Goal: Download file/media

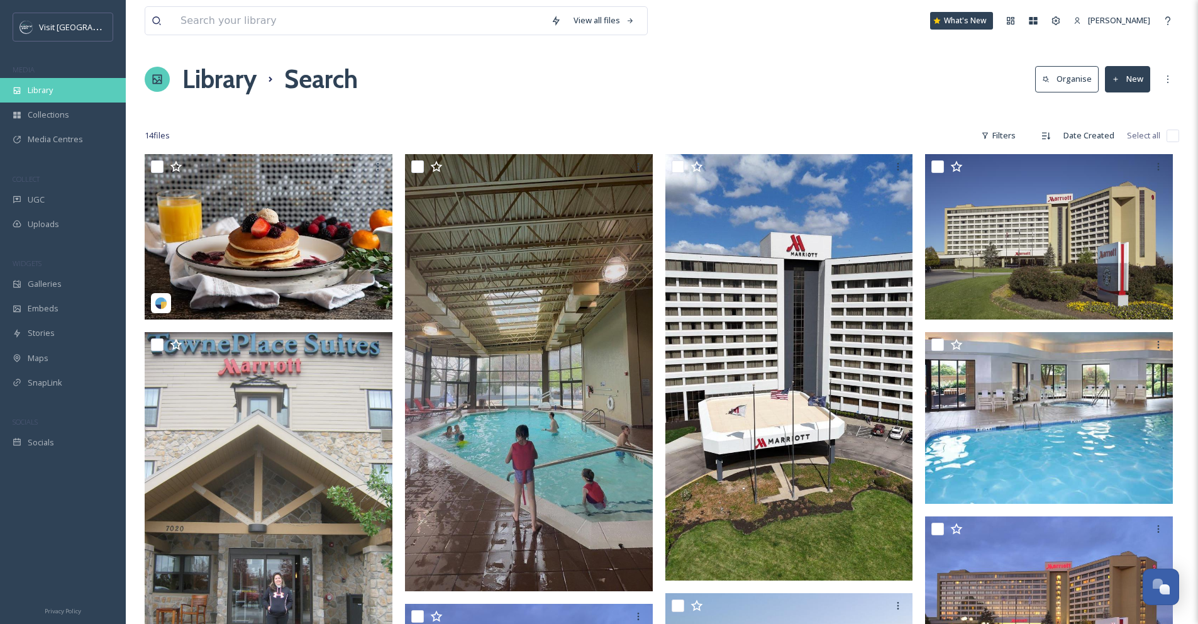
scroll to position [189, 0]
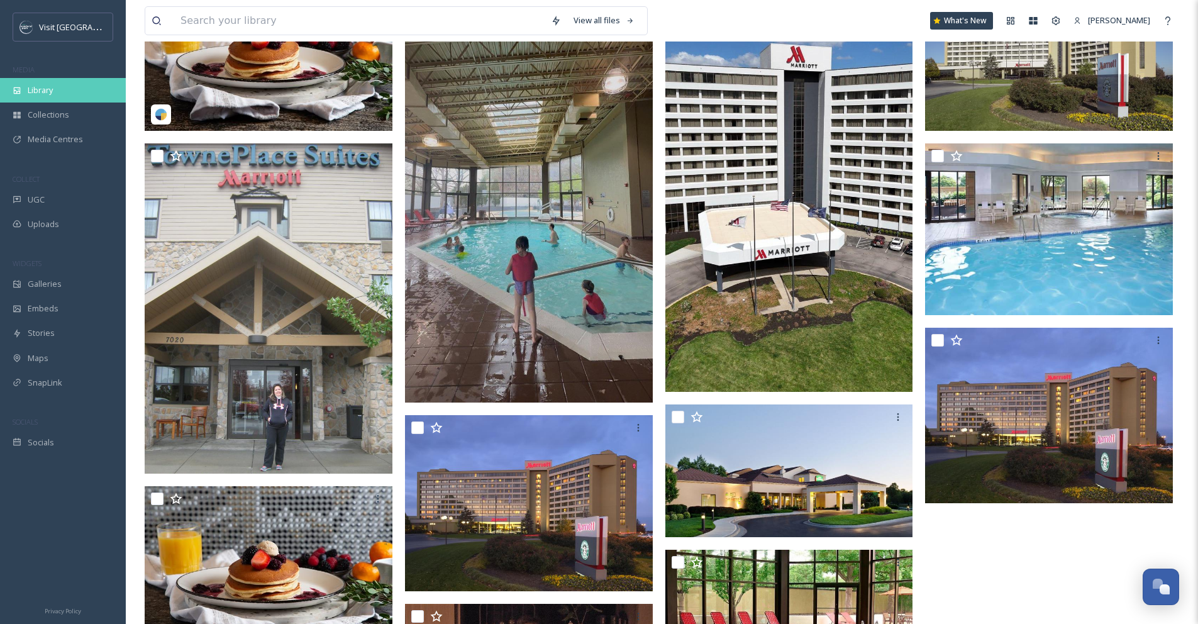
click at [30, 94] on span "Library" at bounding box center [40, 90] width 25 height 12
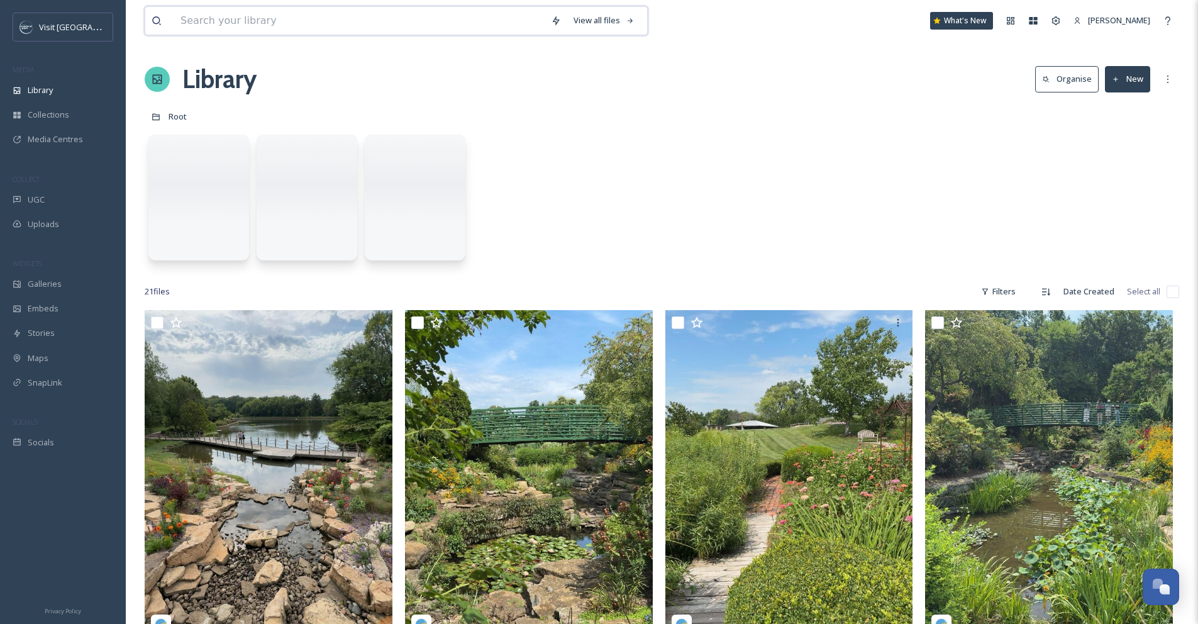
click at [198, 21] on input at bounding box center [359, 21] width 371 height 28
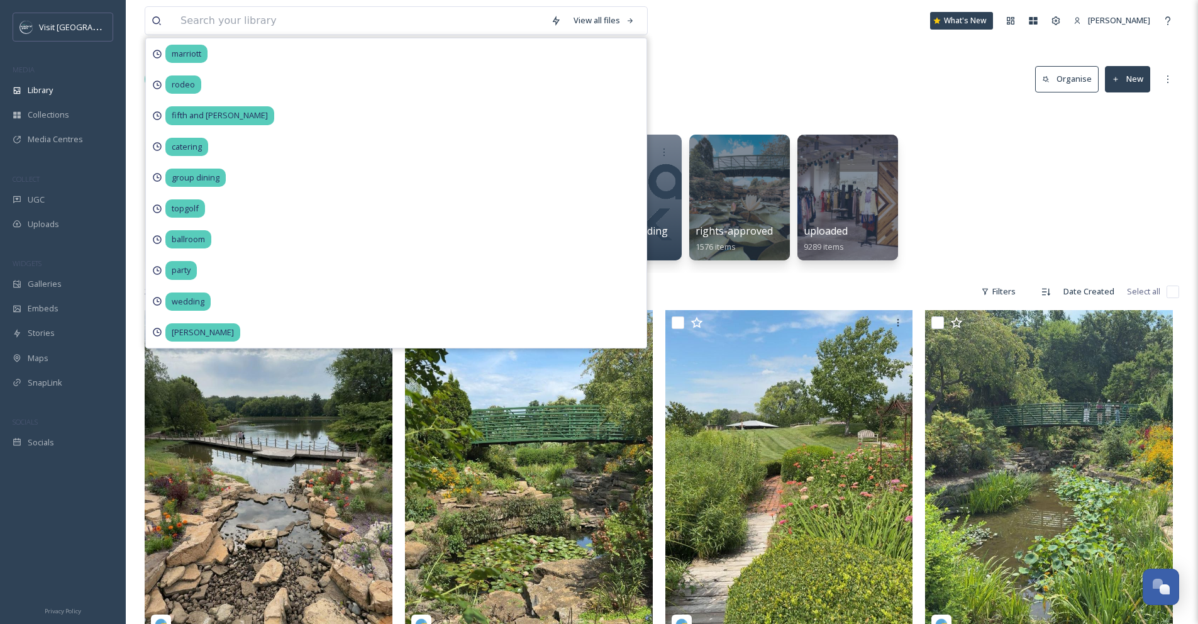
click at [715, 62] on div "Library Organise New" at bounding box center [662, 79] width 1035 height 38
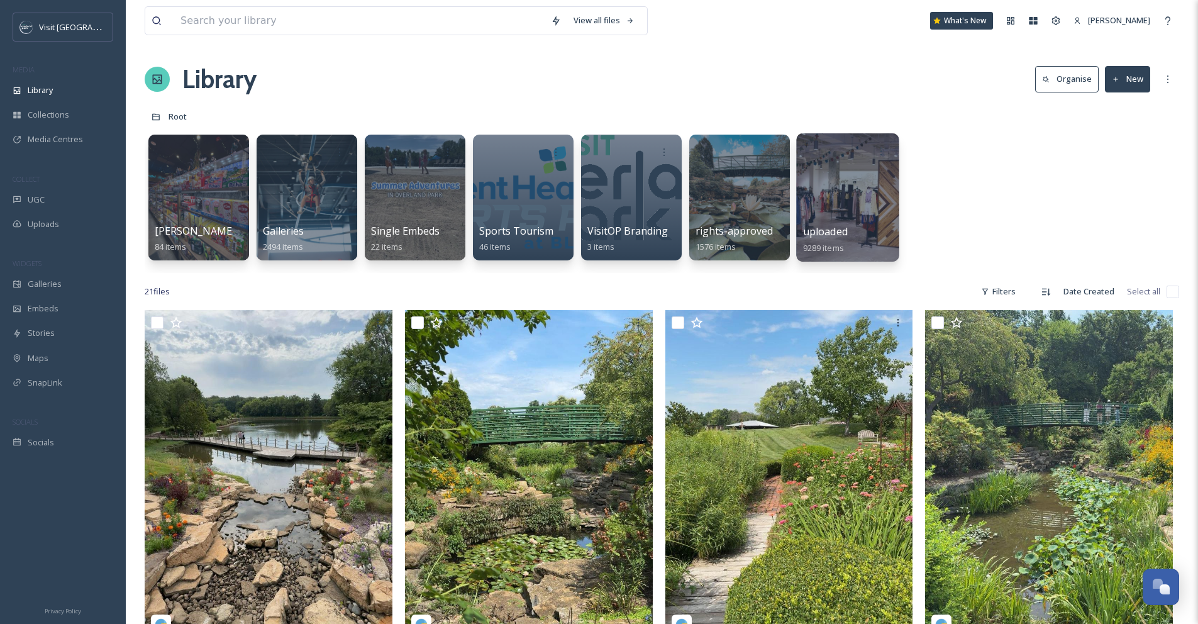
click at [888, 182] on div at bounding box center [847, 197] width 103 height 128
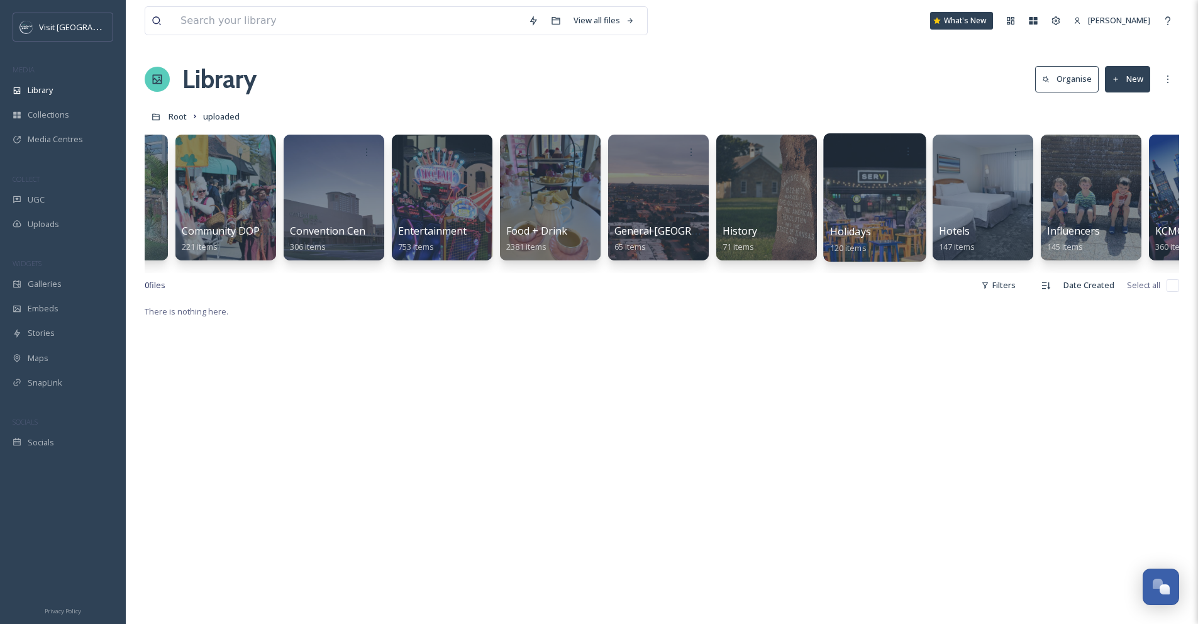
scroll to position [0, 299]
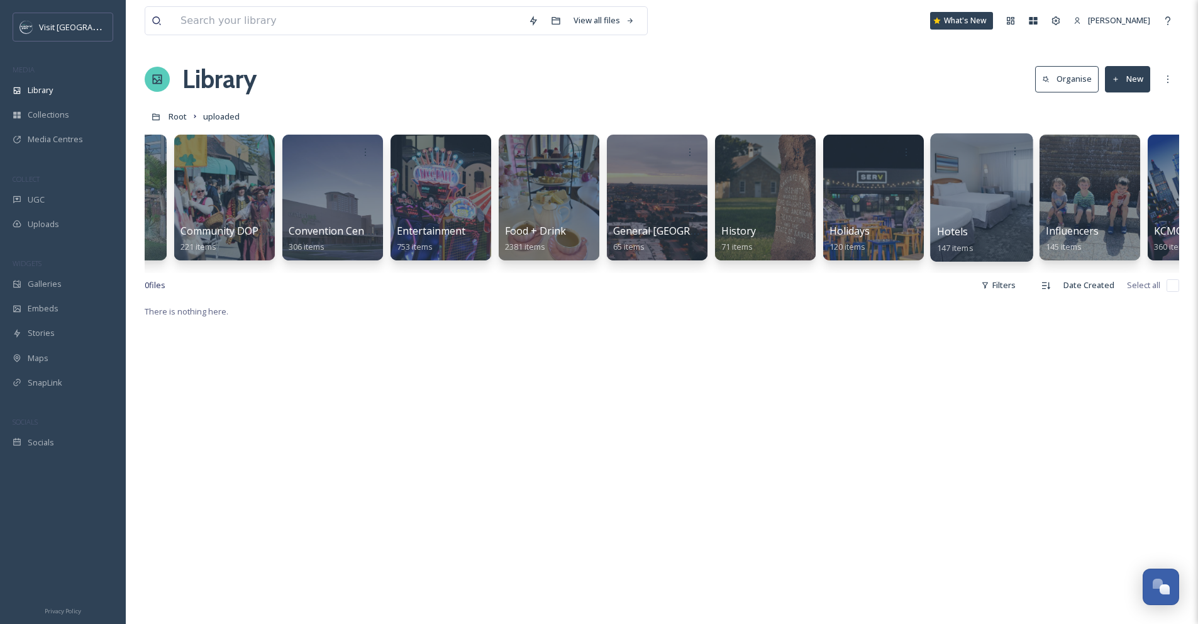
click at [946, 187] on div at bounding box center [981, 197] width 103 height 128
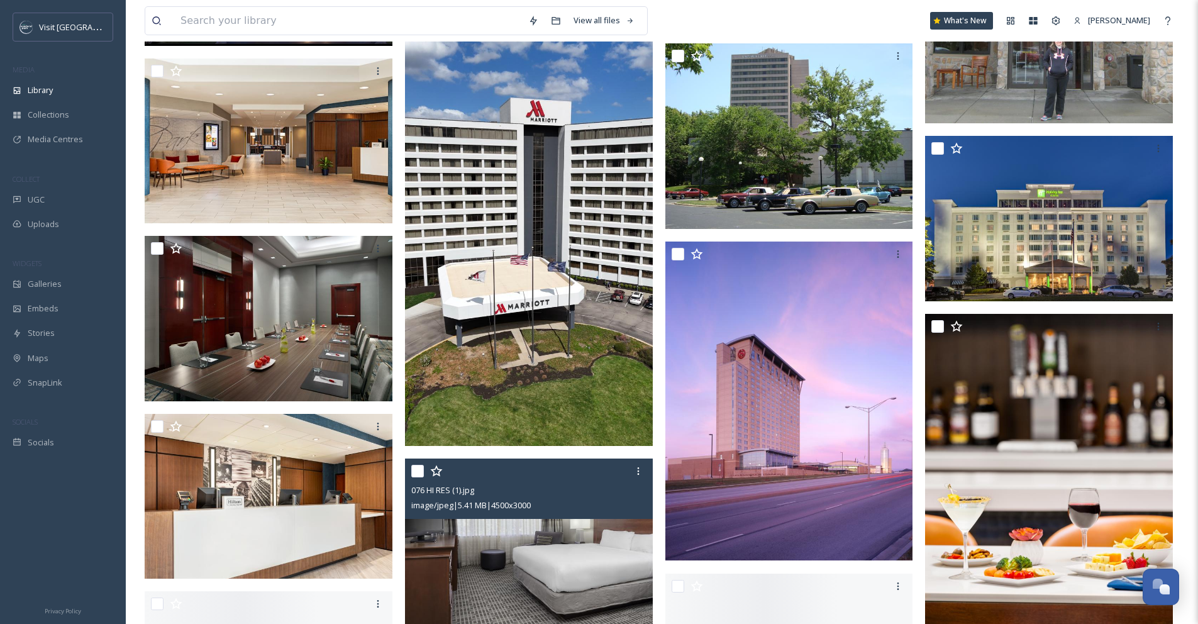
scroll to position [2314, 0]
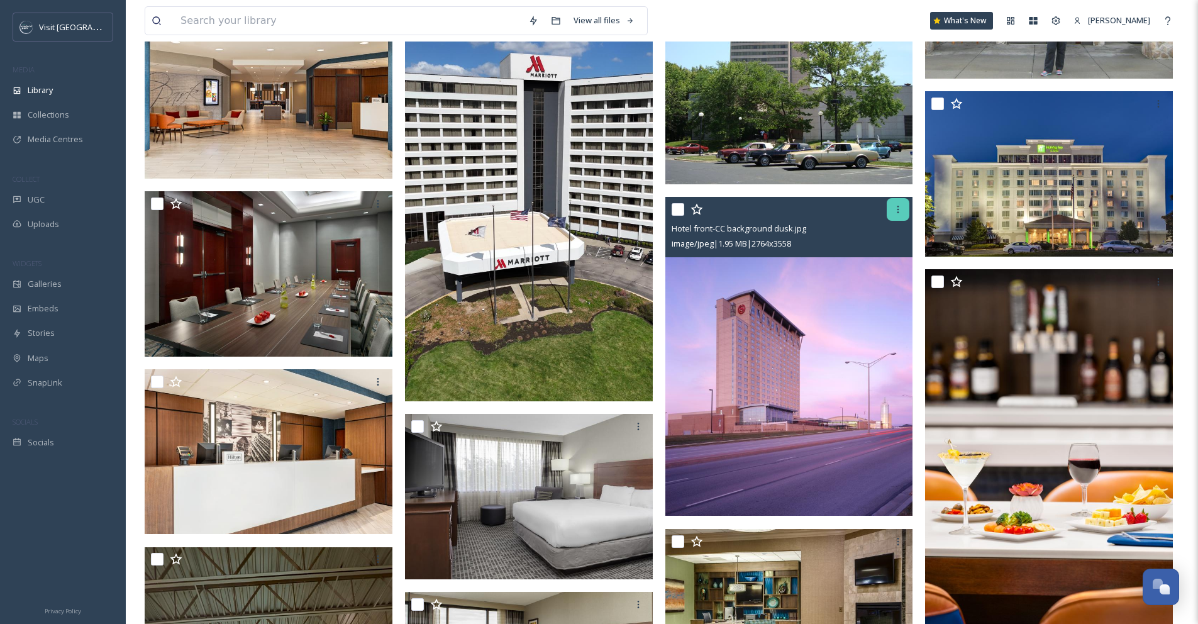
click at [895, 220] on div at bounding box center [898, 209] width 23 height 23
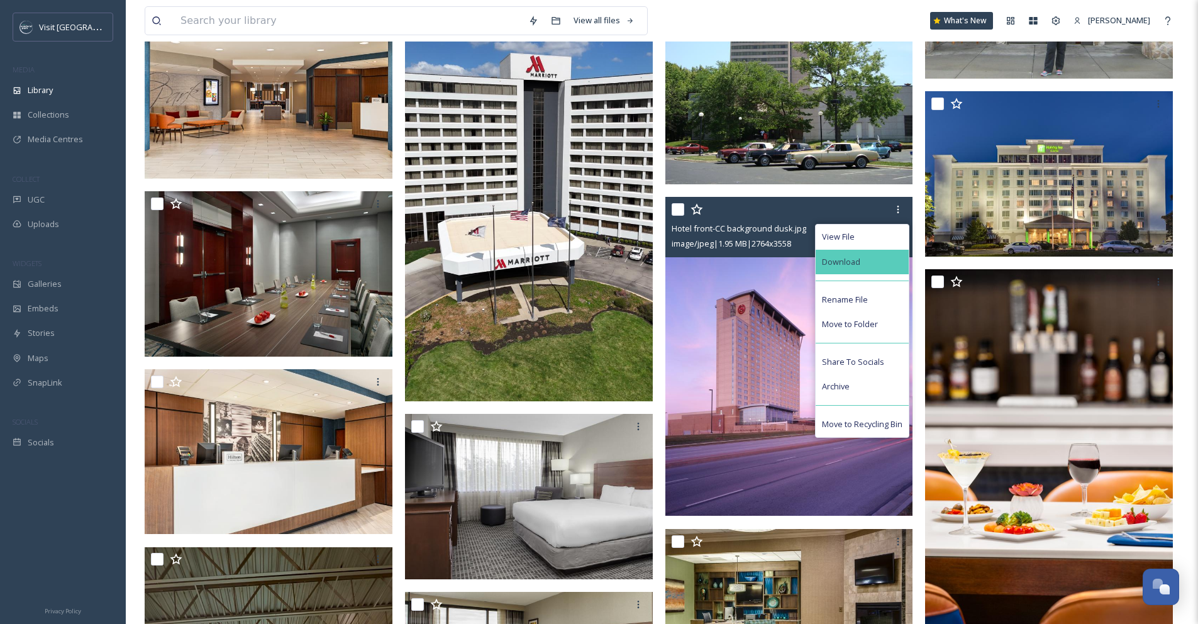
click at [863, 267] on div "Download" at bounding box center [862, 262] width 93 height 25
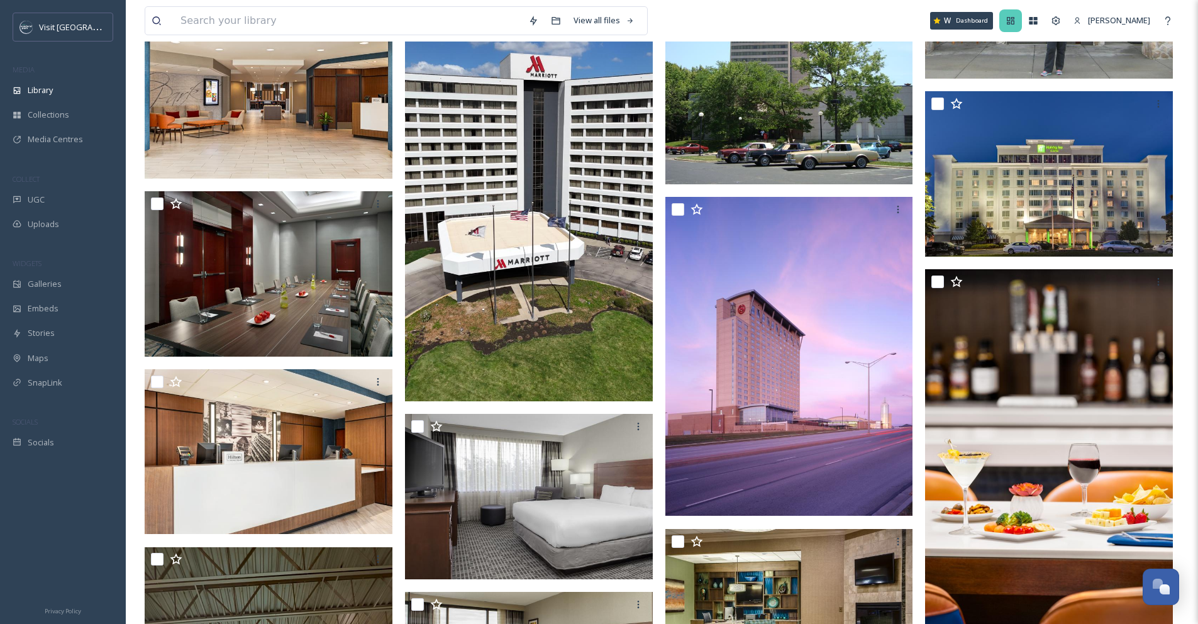
click at [1016, 20] on icon at bounding box center [1011, 21] width 10 height 10
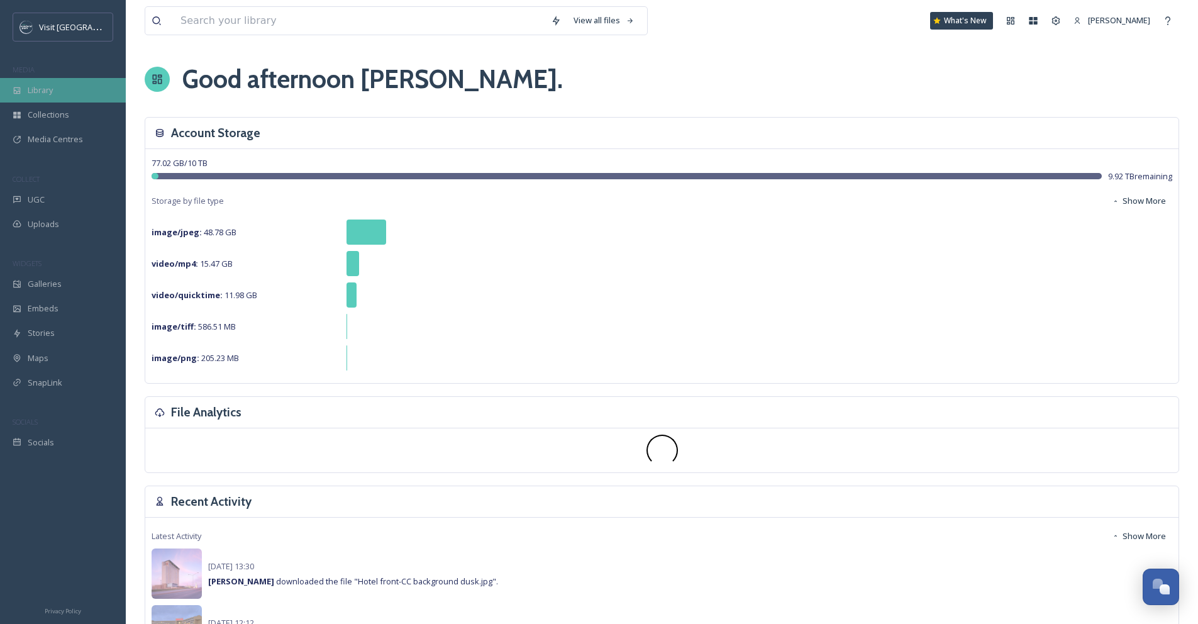
click at [45, 95] on span "Library" at bounding box center [40, 90] width 25 height 12
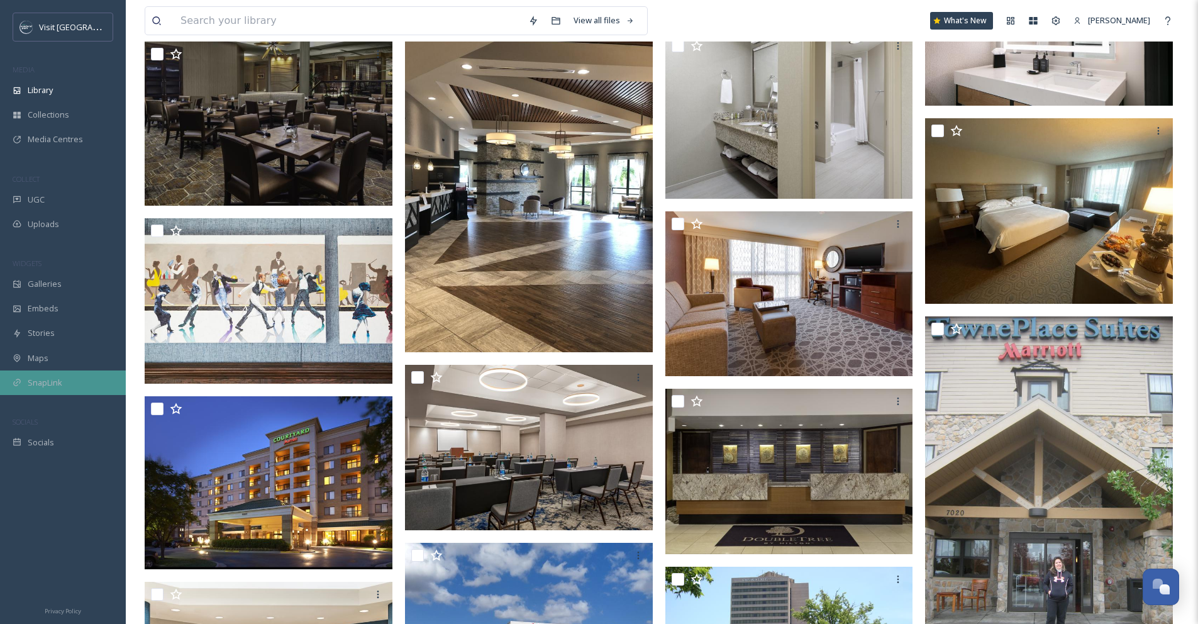
scroll to position [1773, 0]
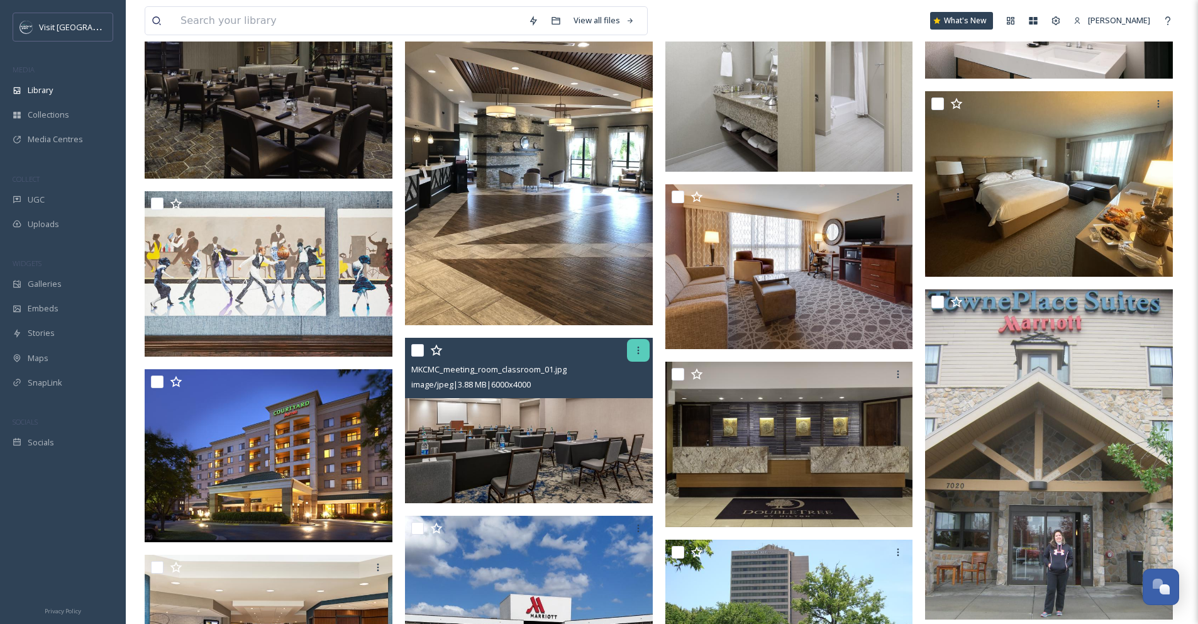
click at [637, 356] on div at bounding box center [638, 350] width 23 height 23
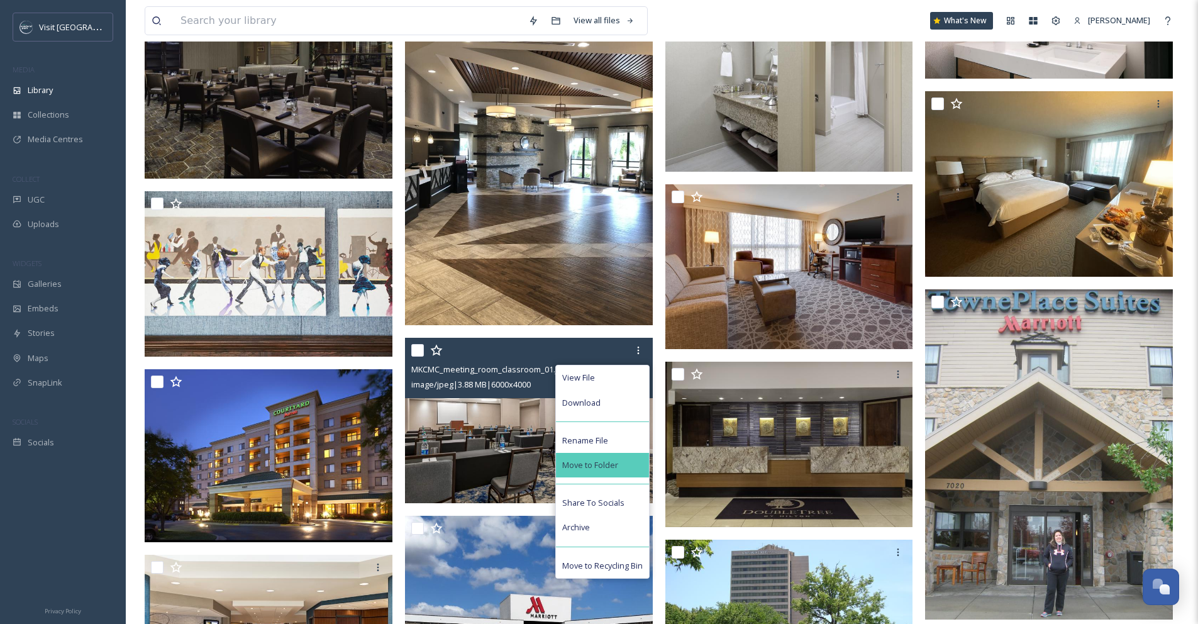
click at [612, 463] on span "Move to Folder" at bounding box center [590, 465] width 56 height 12
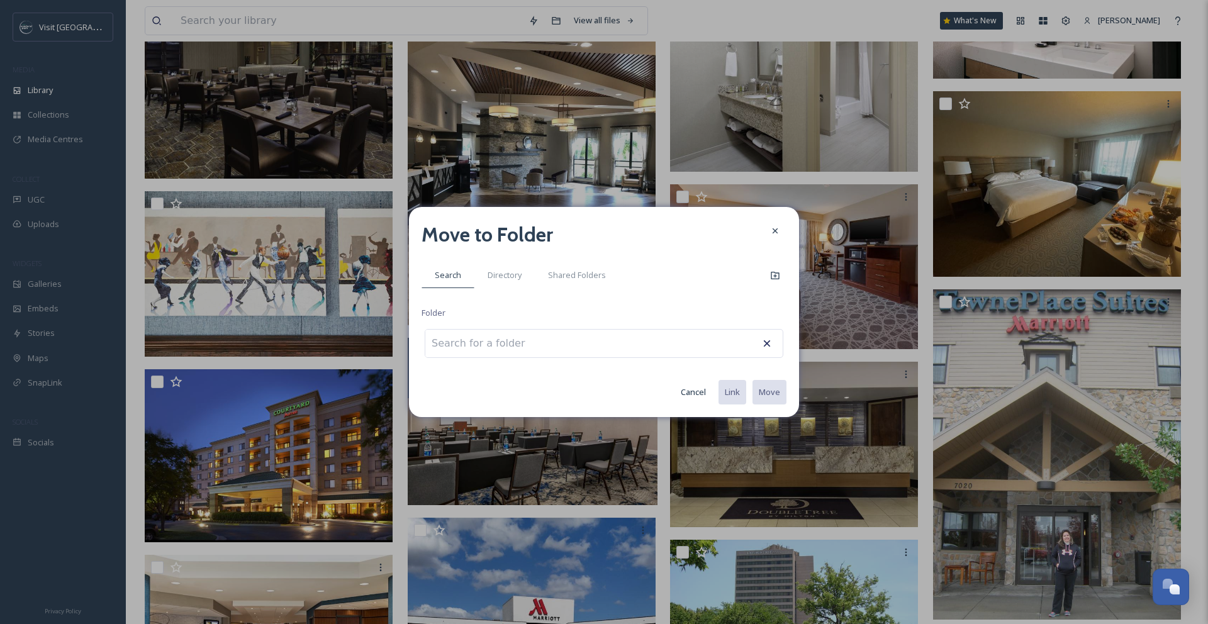
click at [697, 390] on button "Cancel" at bounding box center [693, 392] width 38 height 25
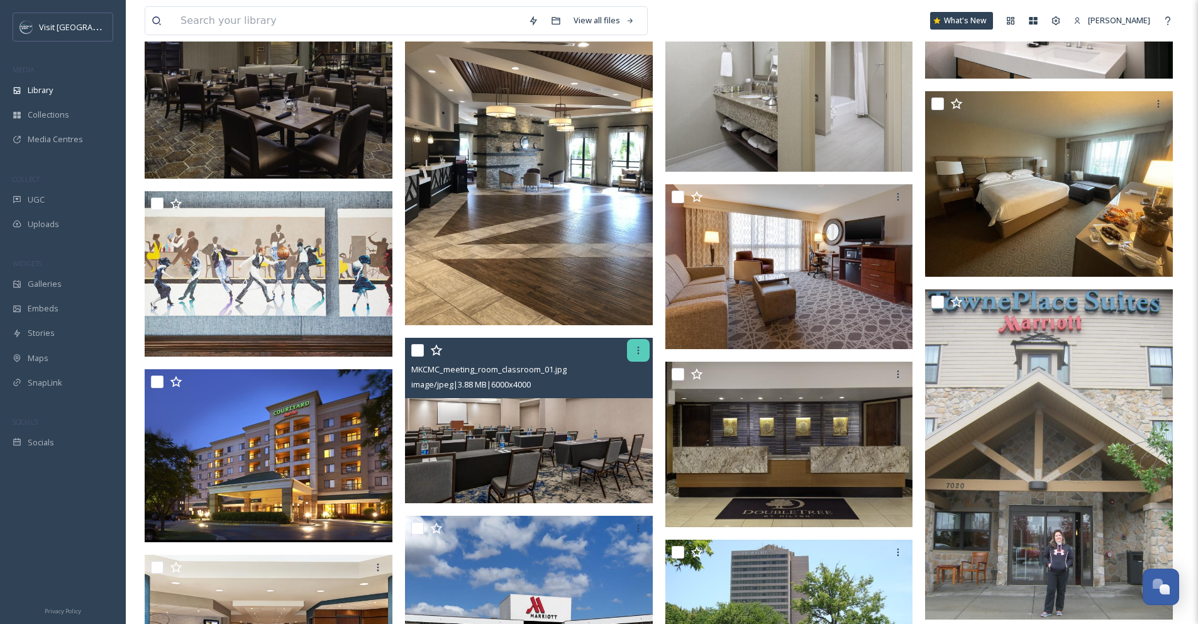
click at [644, 344] on div at bounding box center [638, 350] width 23 height 23
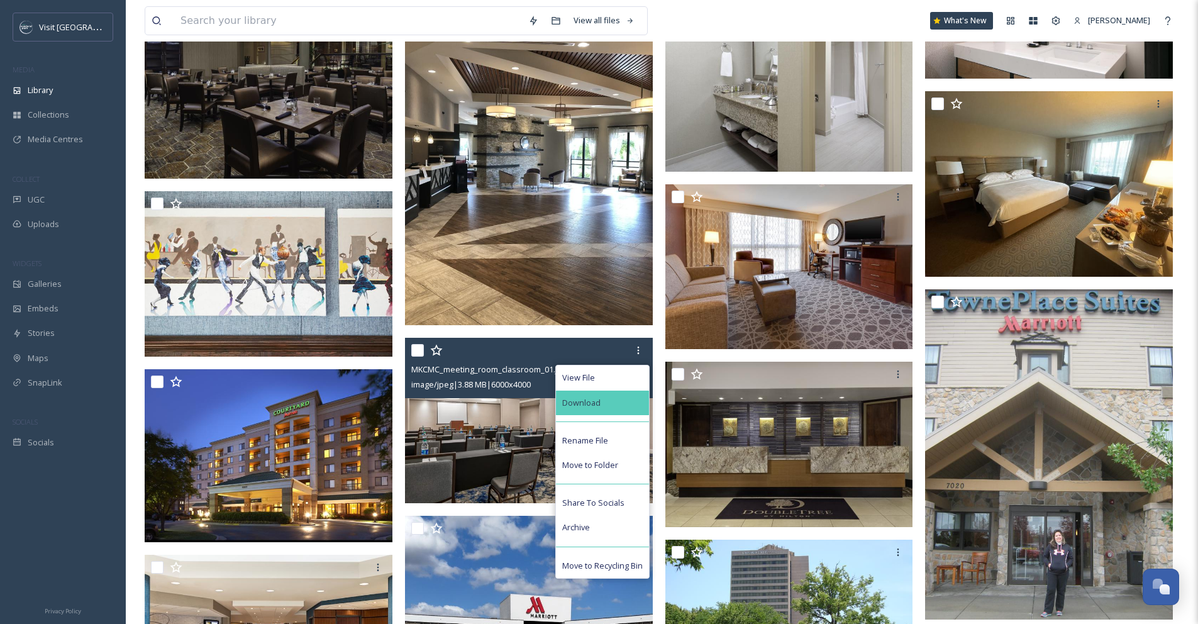
click at [617, 411] on div "Download" at bounding box center [602, 403] width 93 height 25
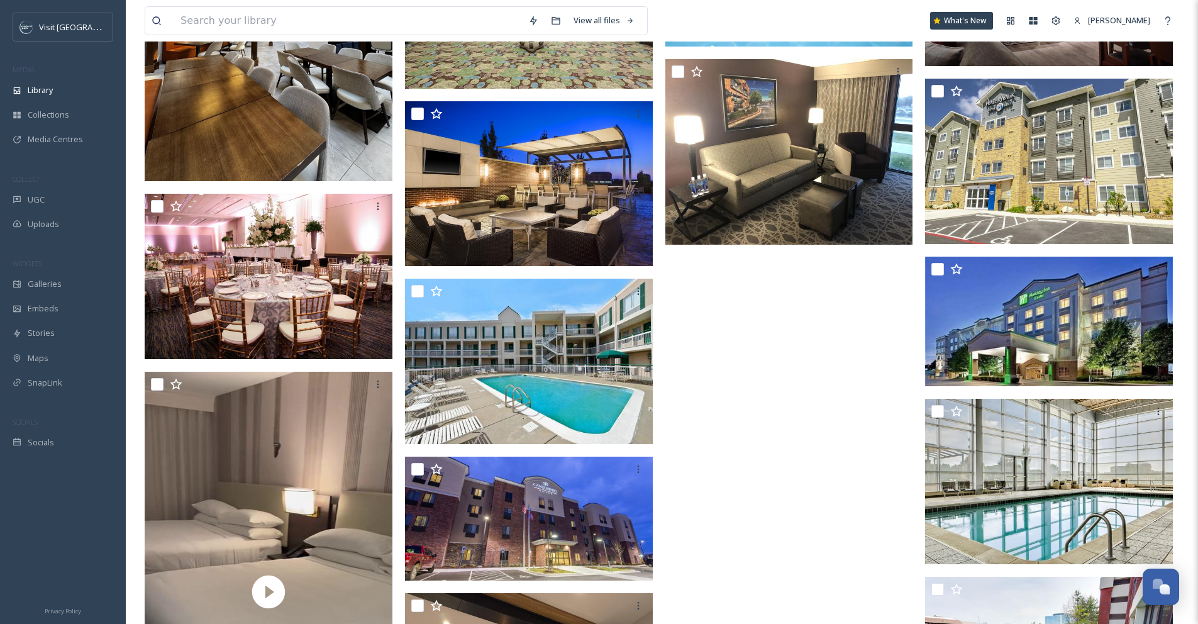
scroll to position [6833, 0]
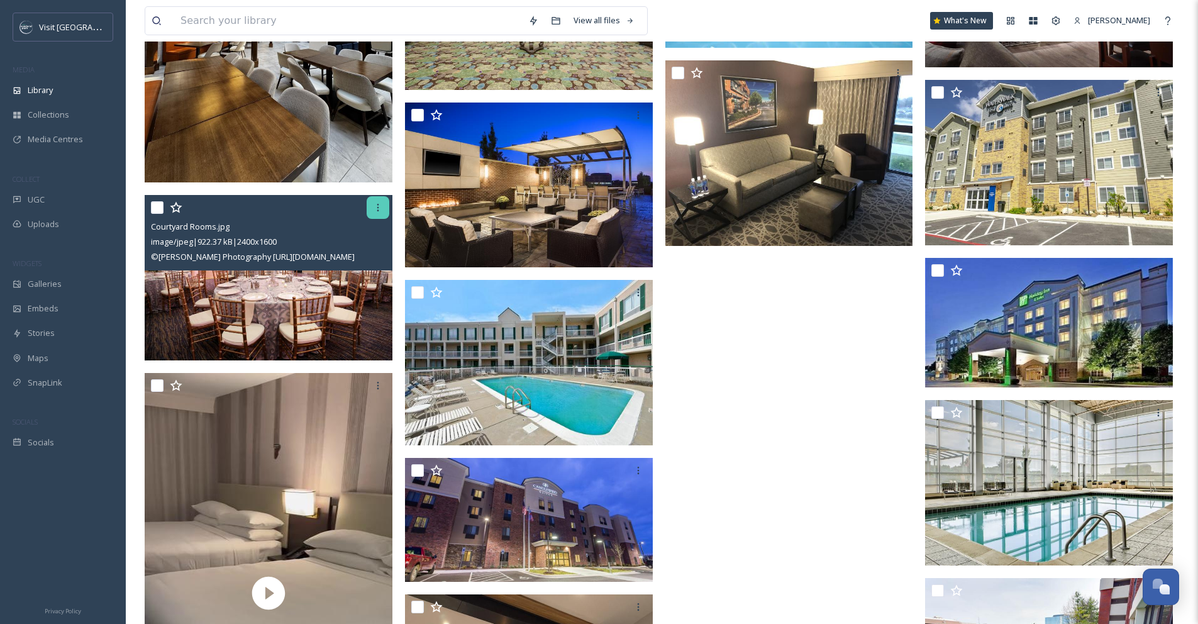
click at [376, 211] on icon at bounding box center [378, 208] width 10 height 10
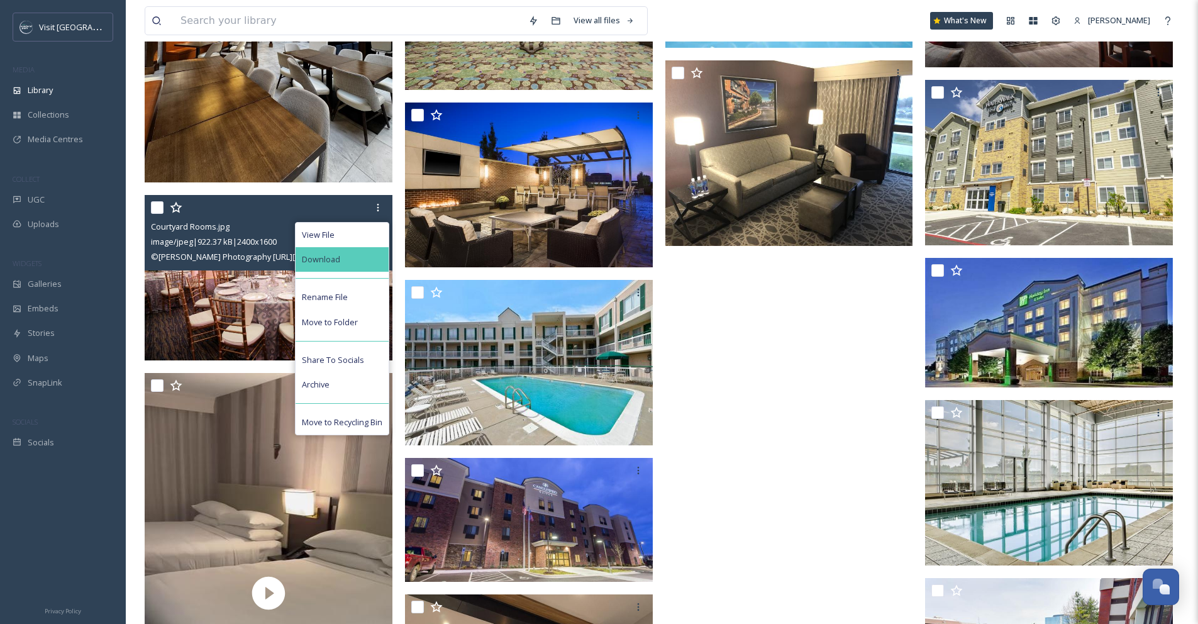
click at [364, 264] on div "Download" at bounding box center [342, 259] width 93 height 25
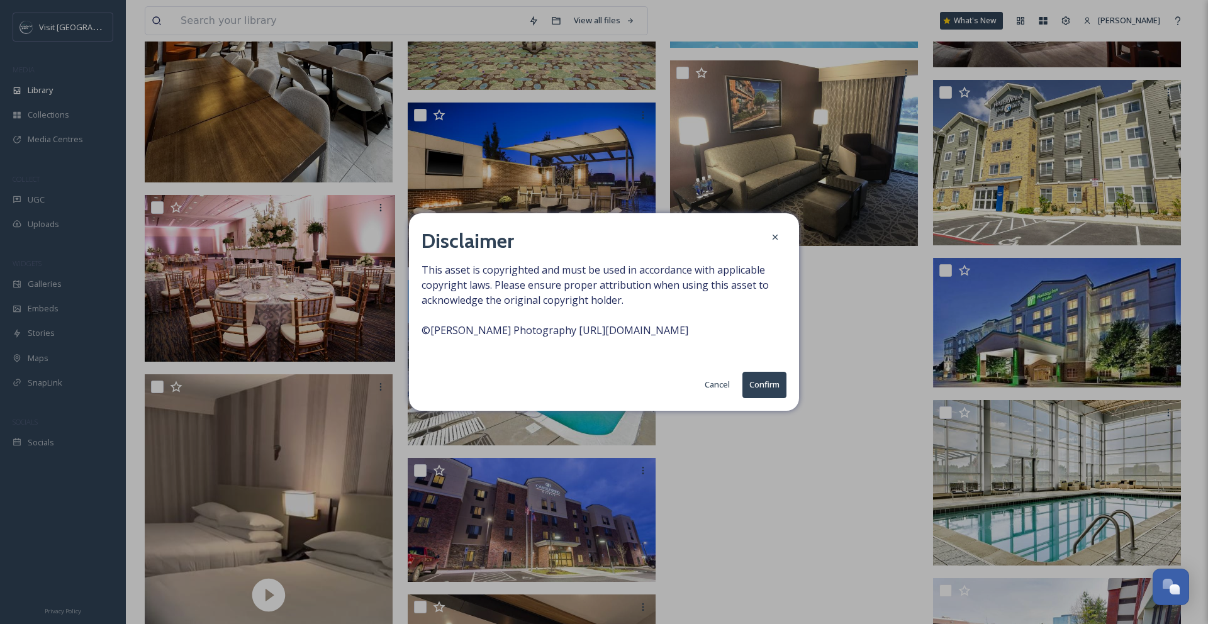
click at [754, 377] on button "Confirm" at bounding box center [764, 385] width 44 height 26
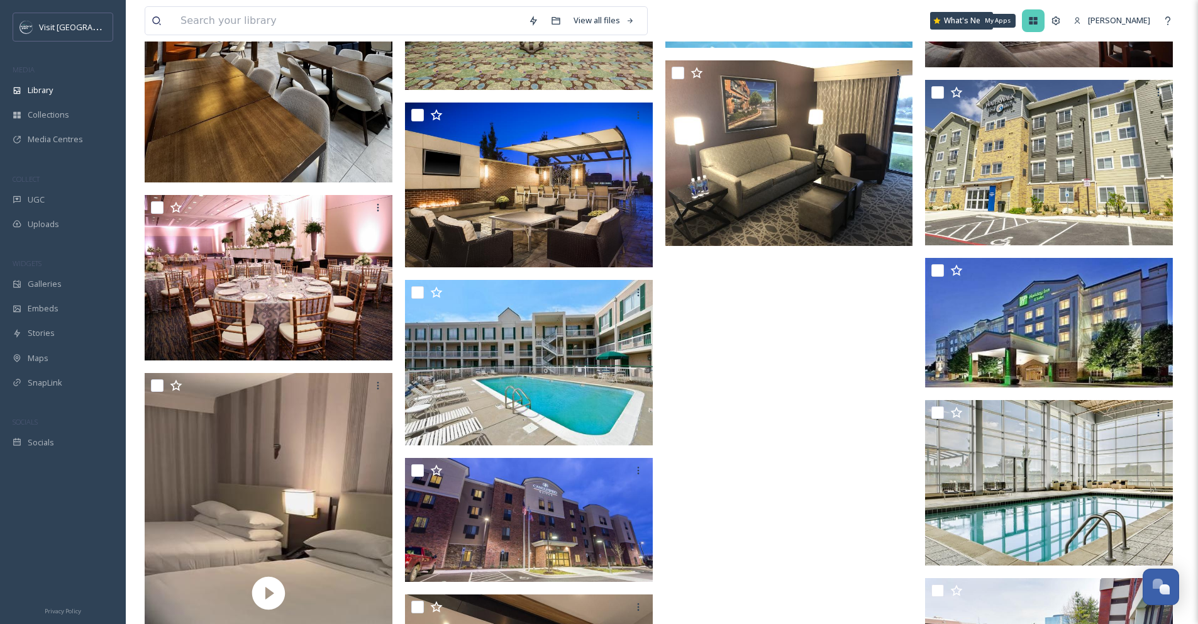
click at [1045, 21] on div "My Apps" at bounding box center [1033, 20] width 23 height 23
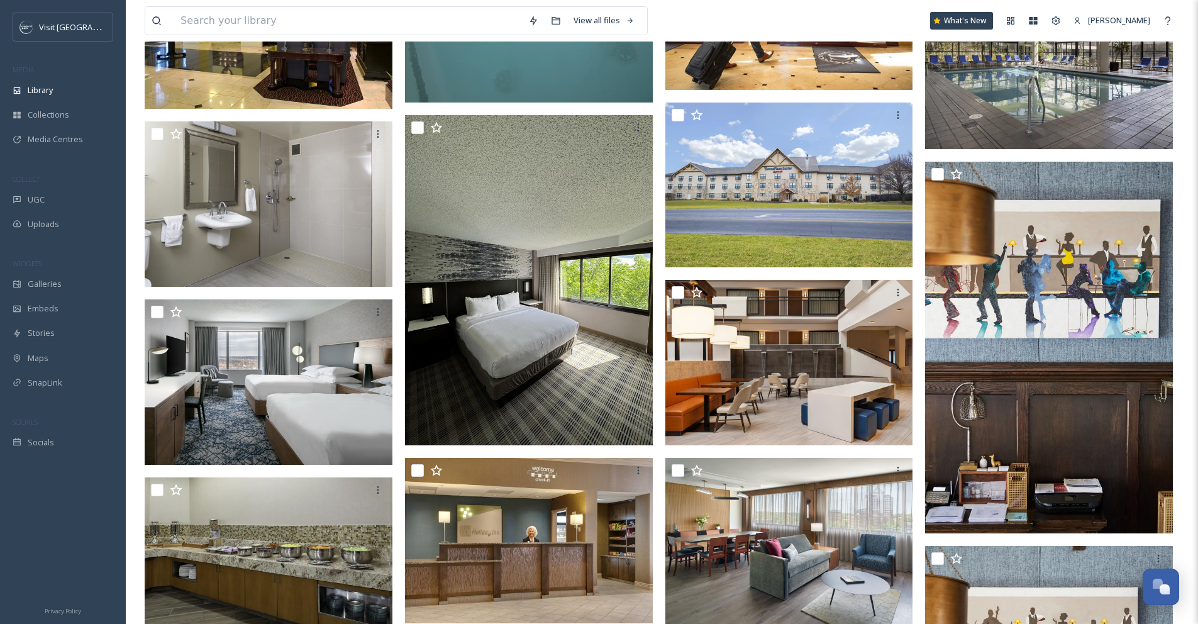
scroll to position [800, 0]
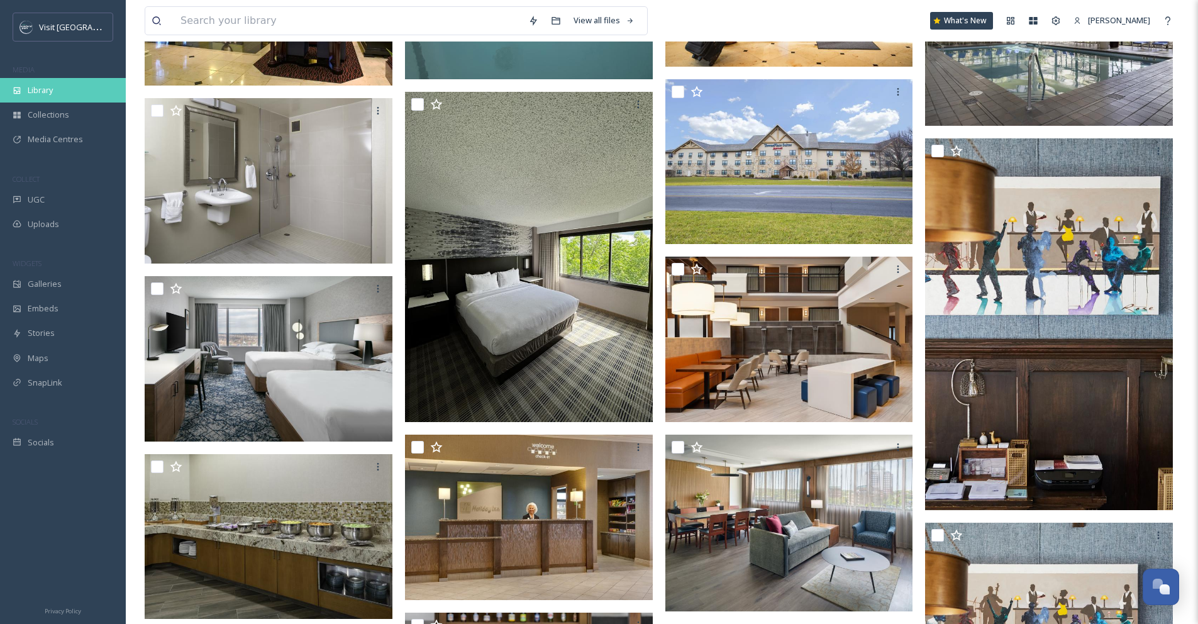
click at [65, 85] on div "Library" at bounding box center [63, 90] width 126 height 25
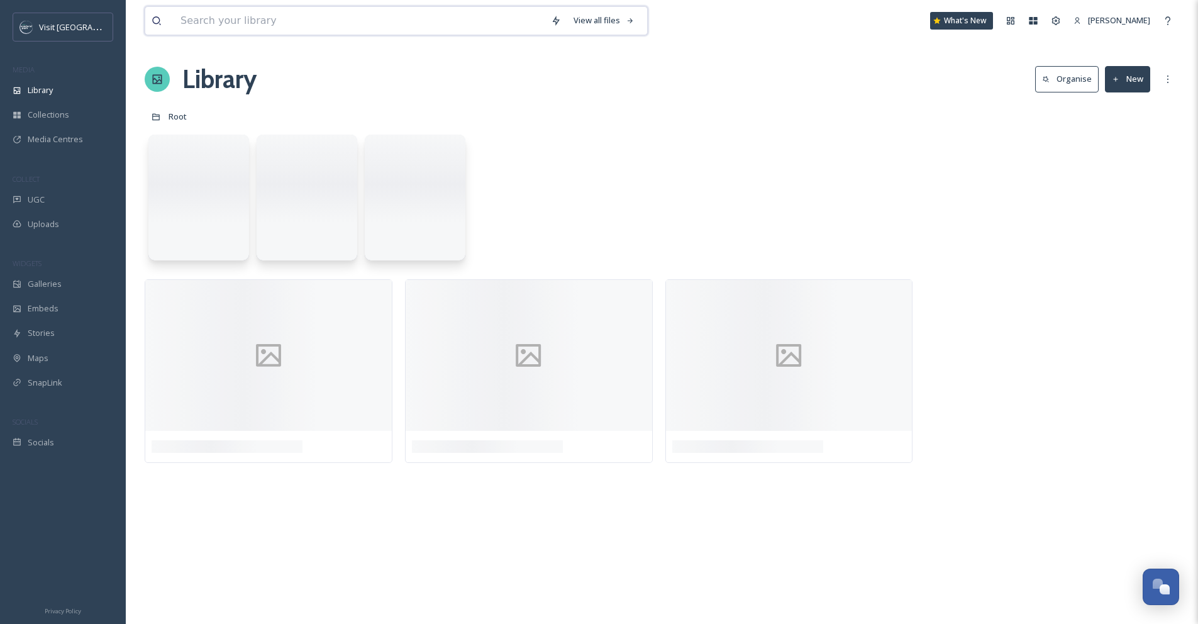
click at [195, 26] on input at bounding box center [359, 21] width 371 height 28
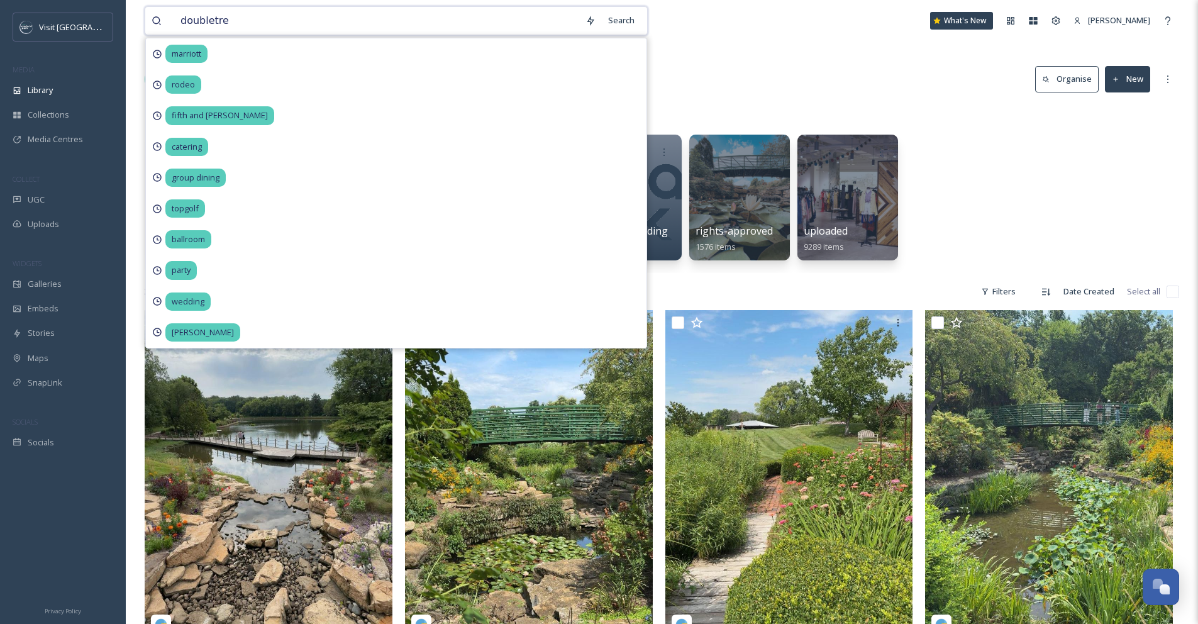
type input "doubletree"
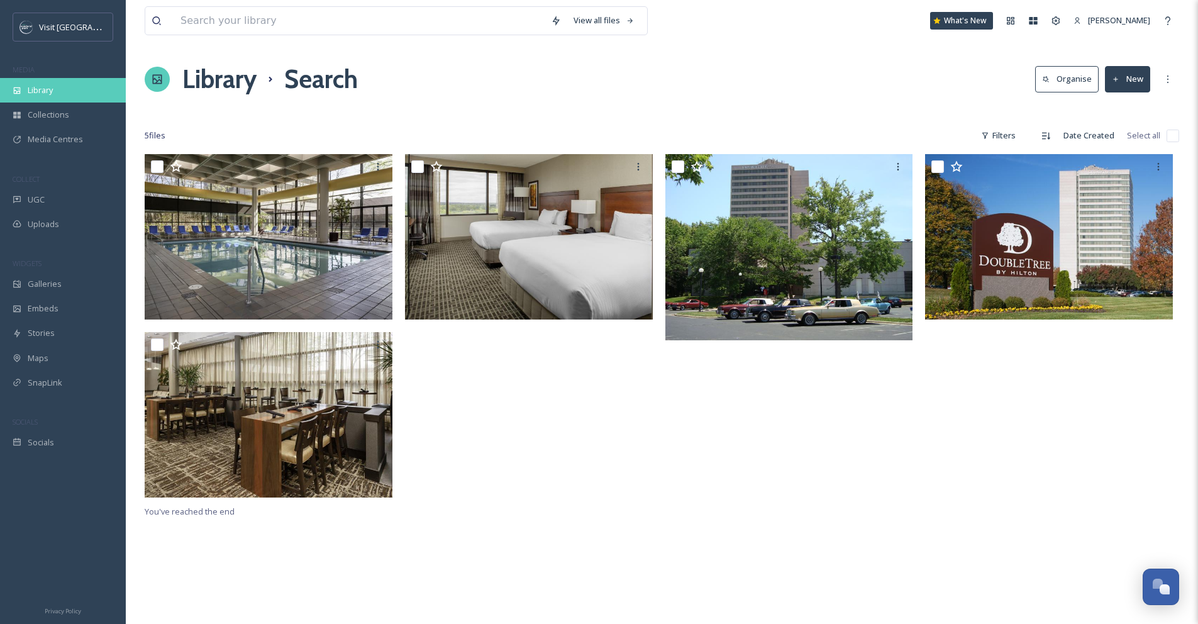
click at [98, 97] on div "Library" at bounding box center [63, 90] width 126 height 25
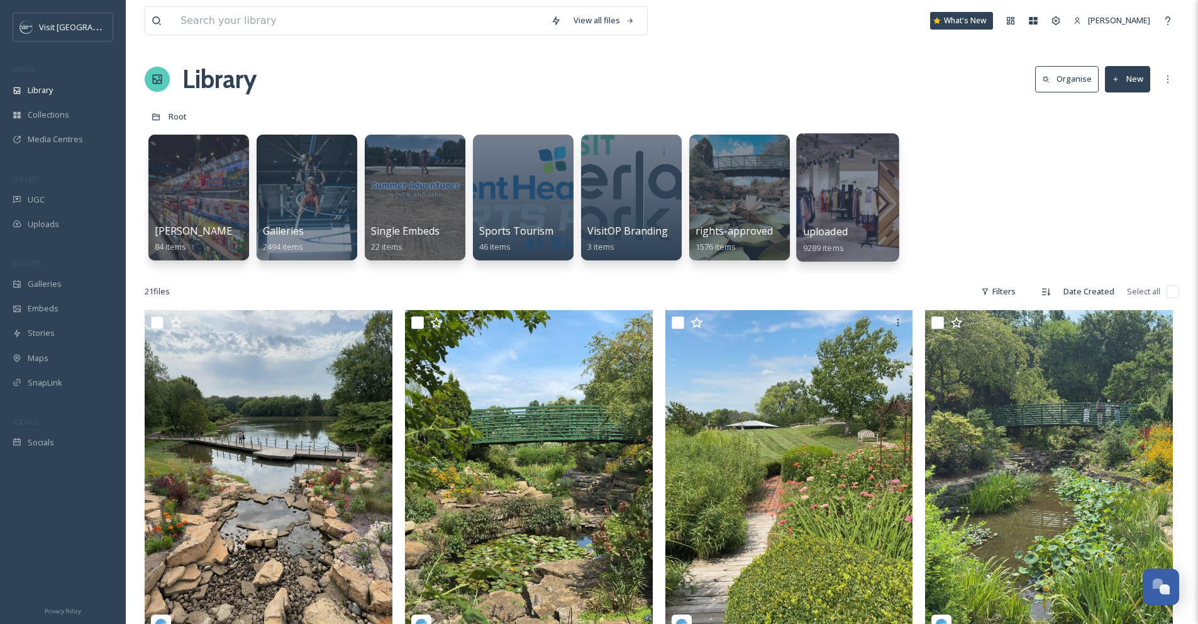
click at [863, 183] on div at bounding box center [847, 197] width 103 height 128
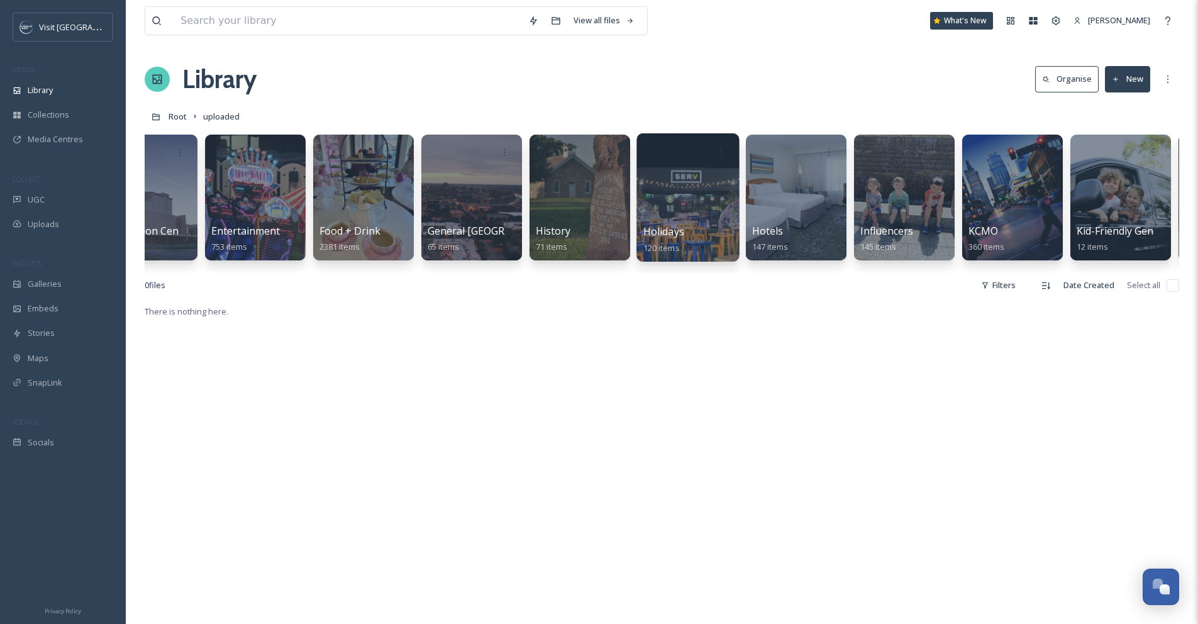
scroll to position [0, 489]
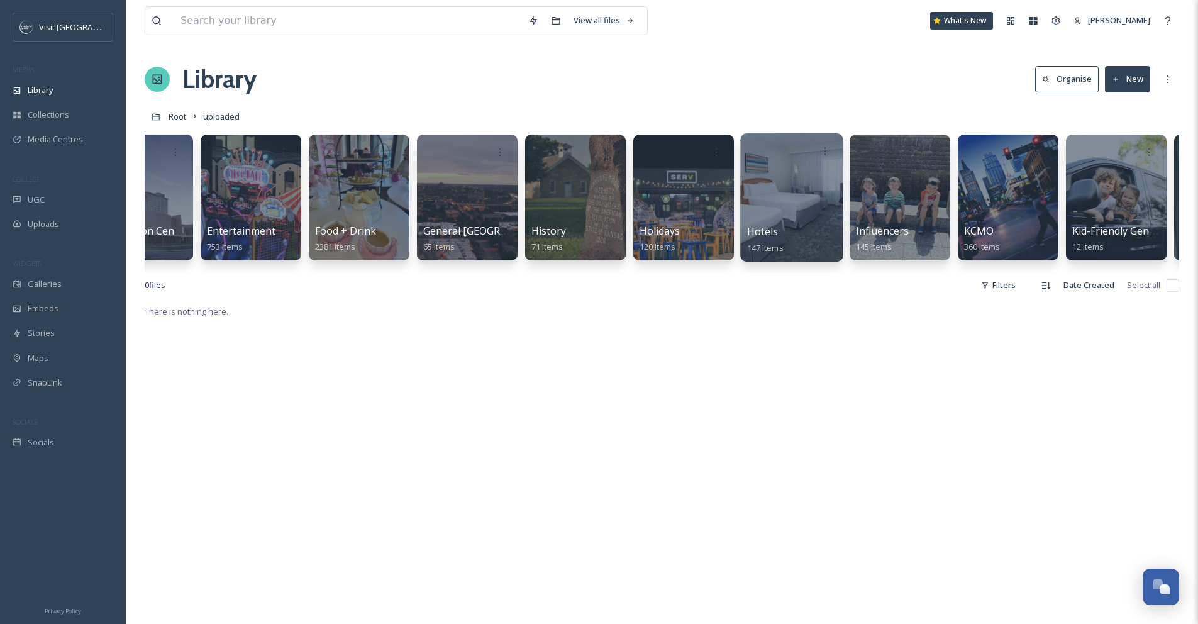
click at [773, 202] on div at bounding box center [791, 197] width 103 height 128
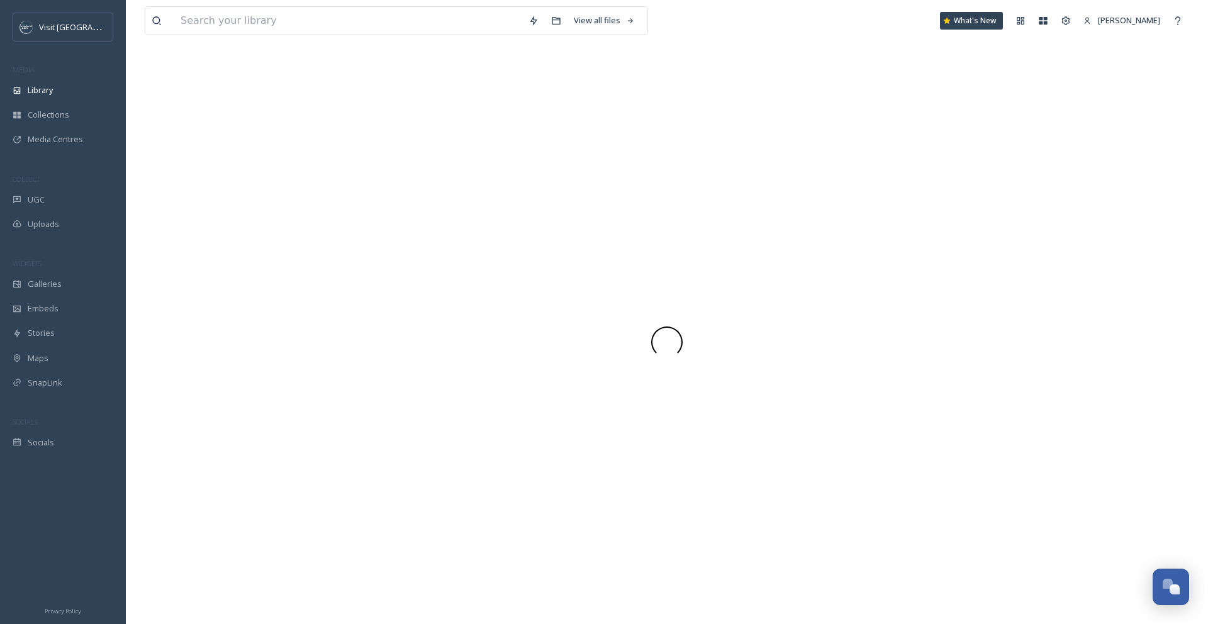
click at [773, 202] on div at bounding box center [667, 342] width 1044 height 564
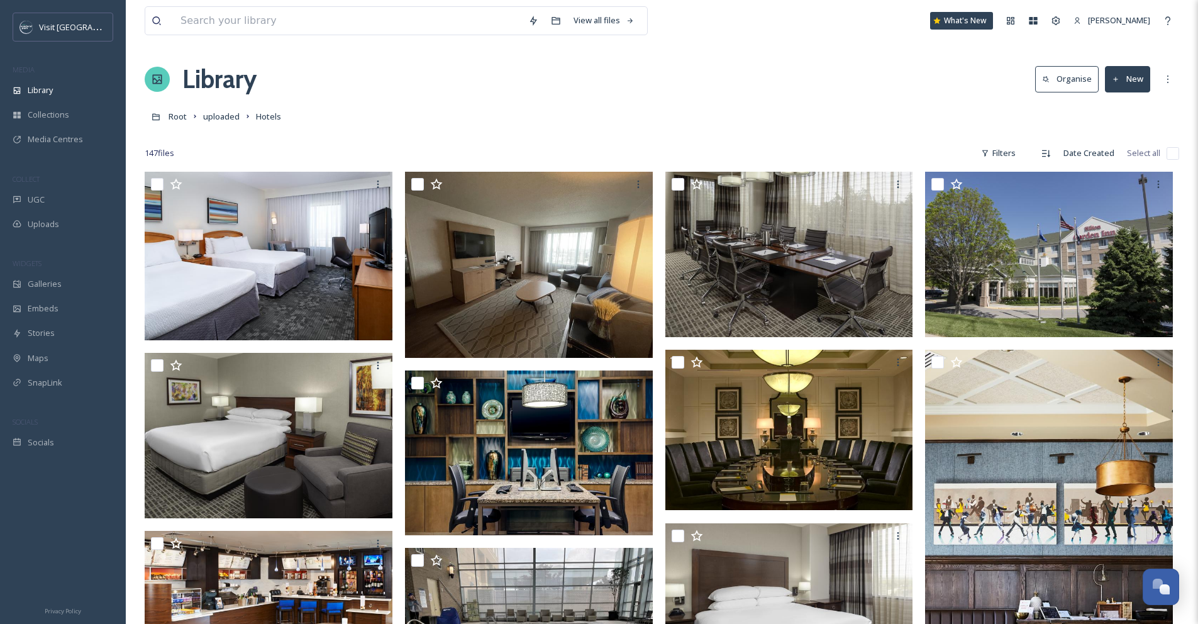
click at [762, 138] on div at bounding box center [662, 134] width 1035 height 13
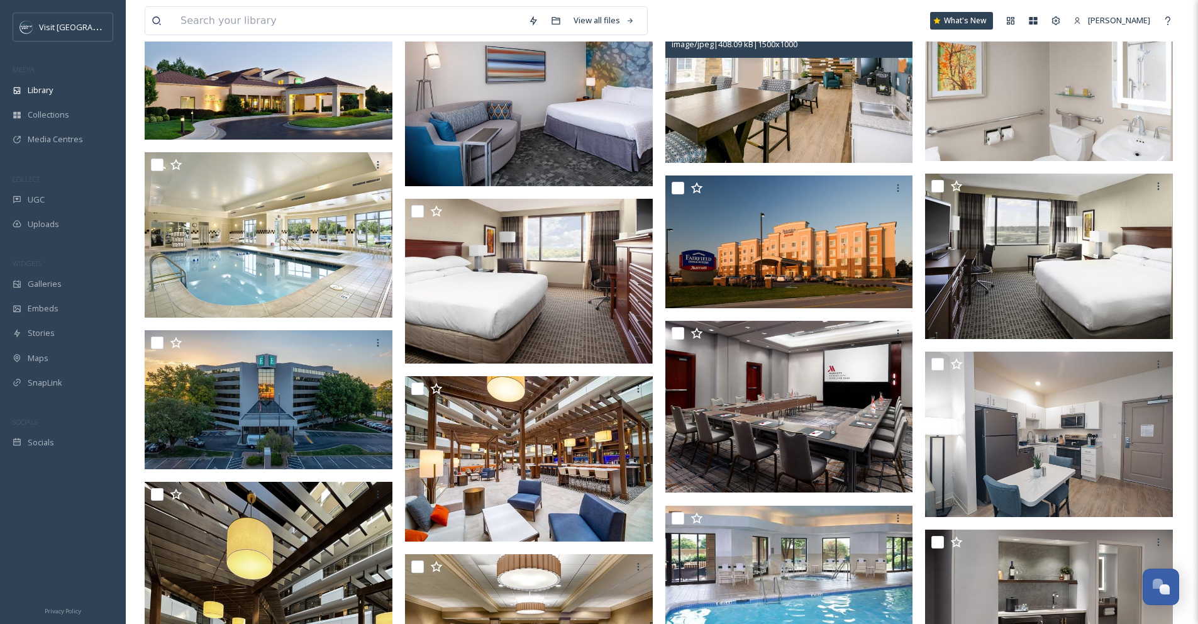
scroll to position [6207, 0]
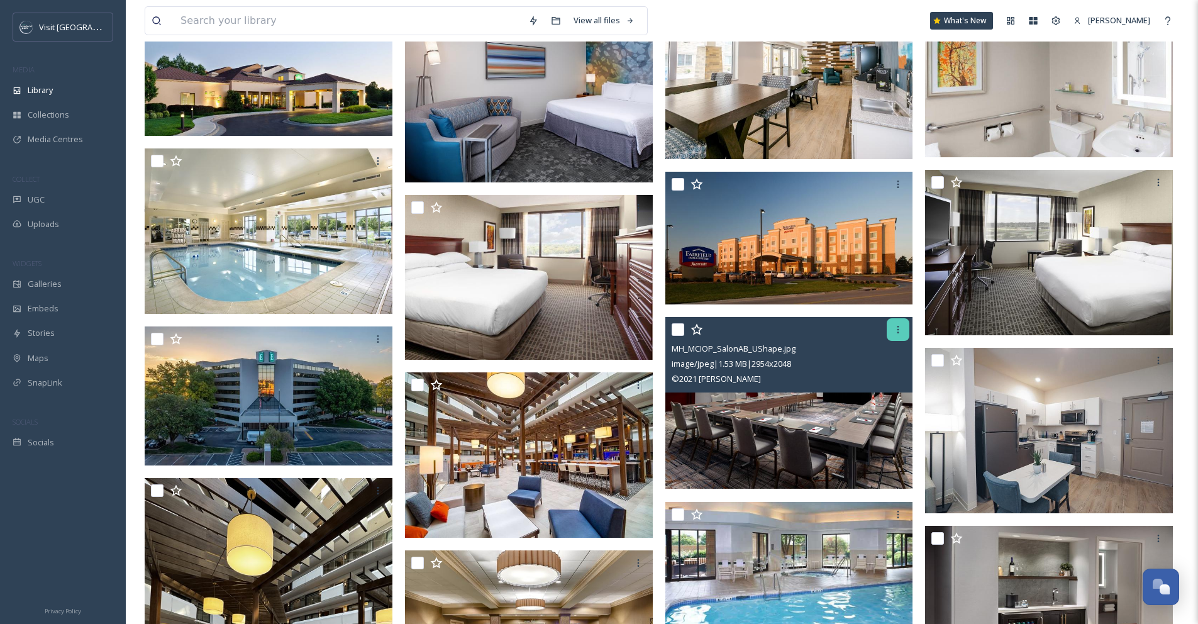
click at [894, 335] on div at bounding box center [898, 329] width 23 height 23
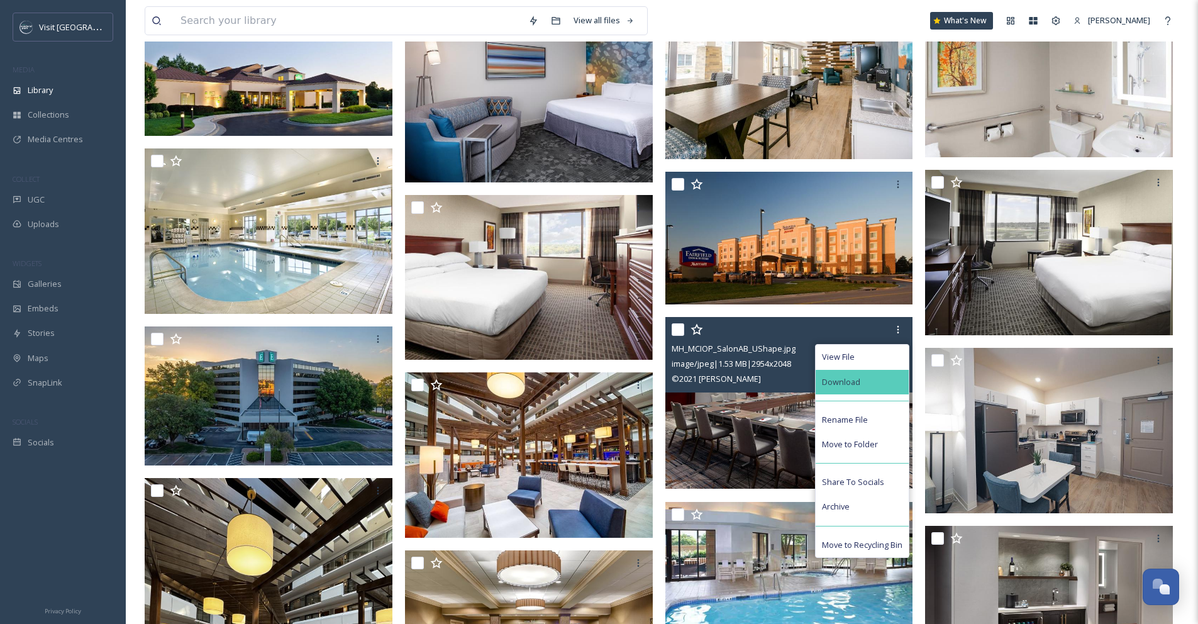
click at [890, 390] on div "Download" at bounding box center [862, 382] width 93 height 25
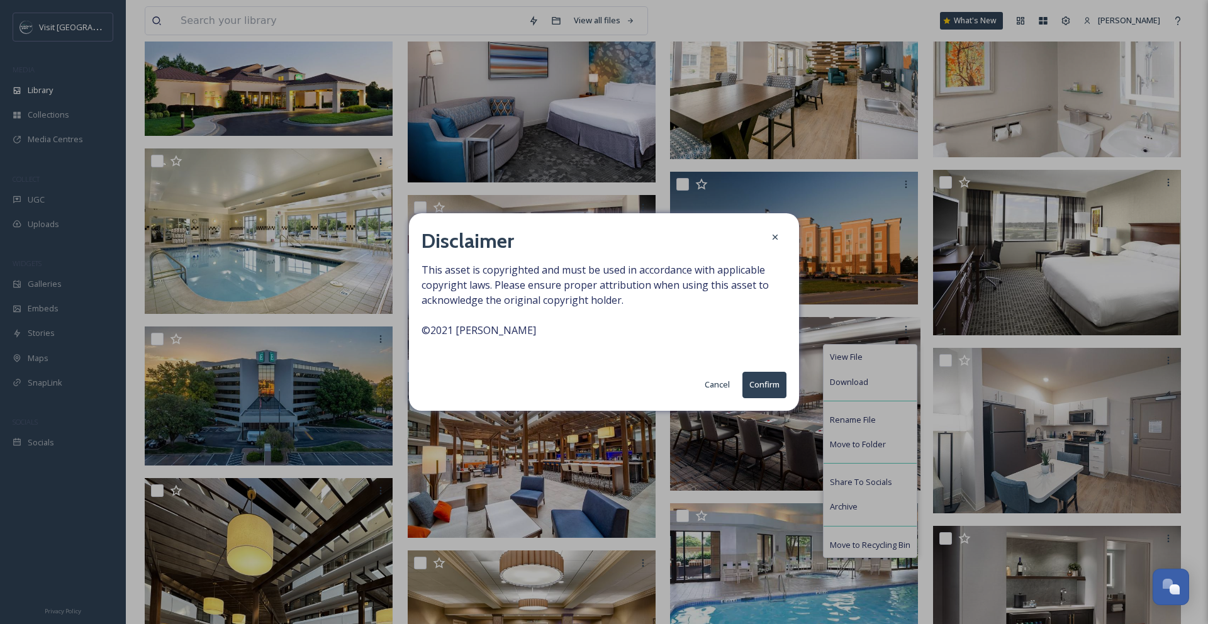
click at [766, 378] on button "Confirm" at bounding box center [764, 385] width 44 height 26
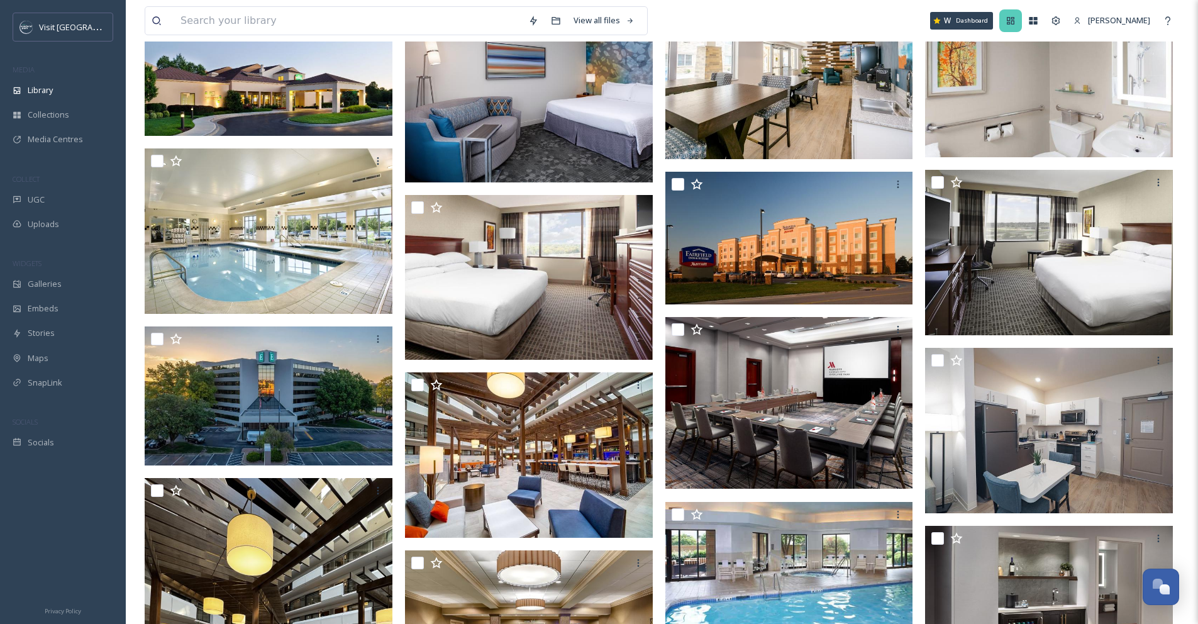
click at [1014, 20] on icon at bounding box center [1011, 21] width 8 height 8
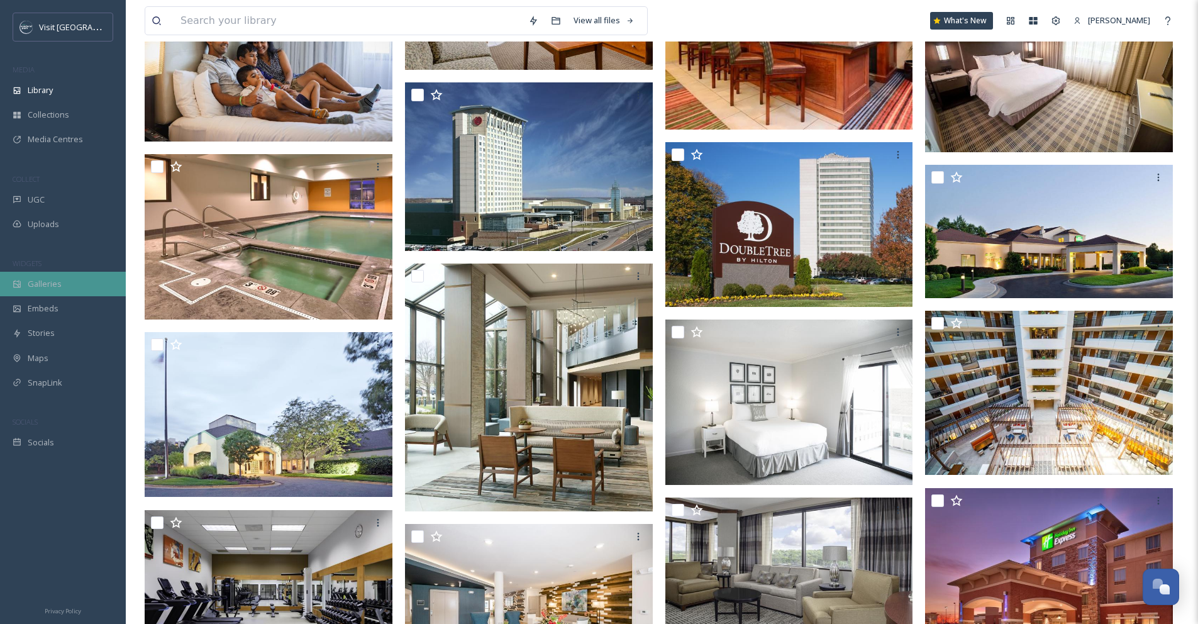
scroll to position [5368, 0]
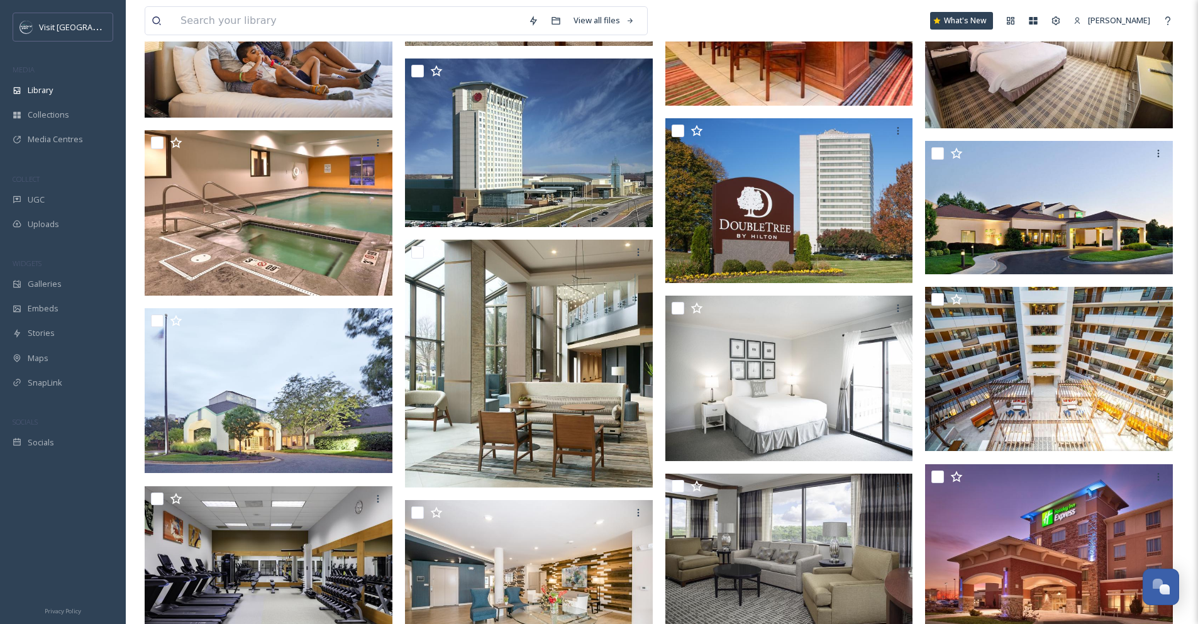
click at [517, 357] on img at bounding box center [529, 364] width 248 height 248
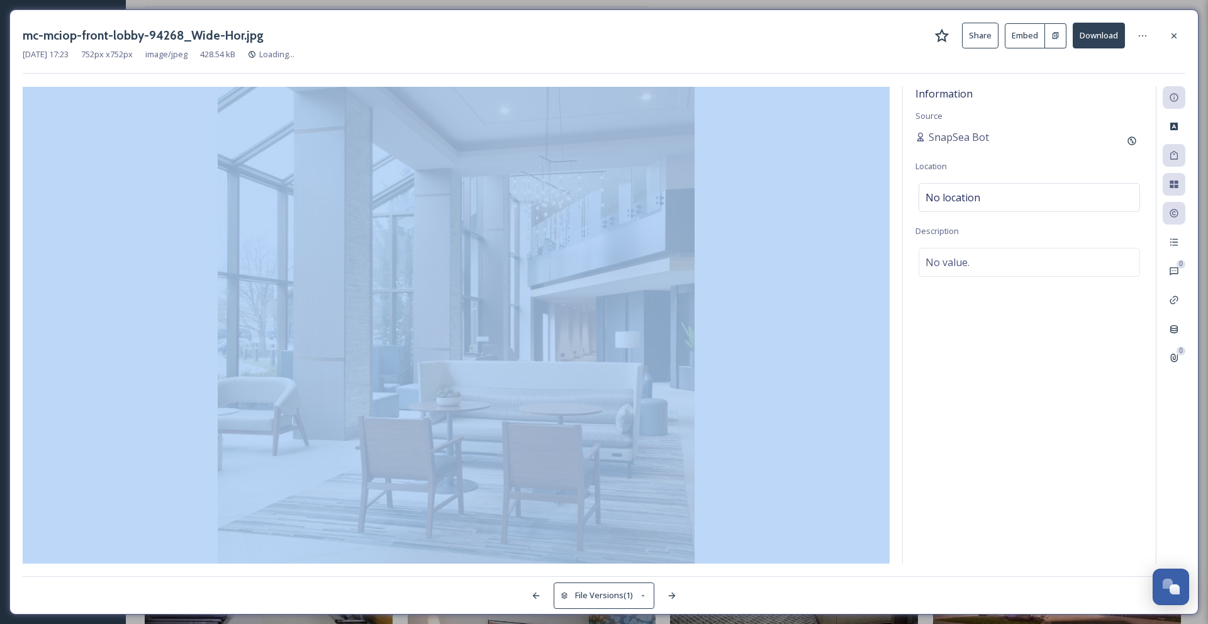
click at [517, 357] on img at bounding box center [456, 325] width 867 height 477
click at [482, 354] on img at bounding box center [456, 325] width 867 height 477
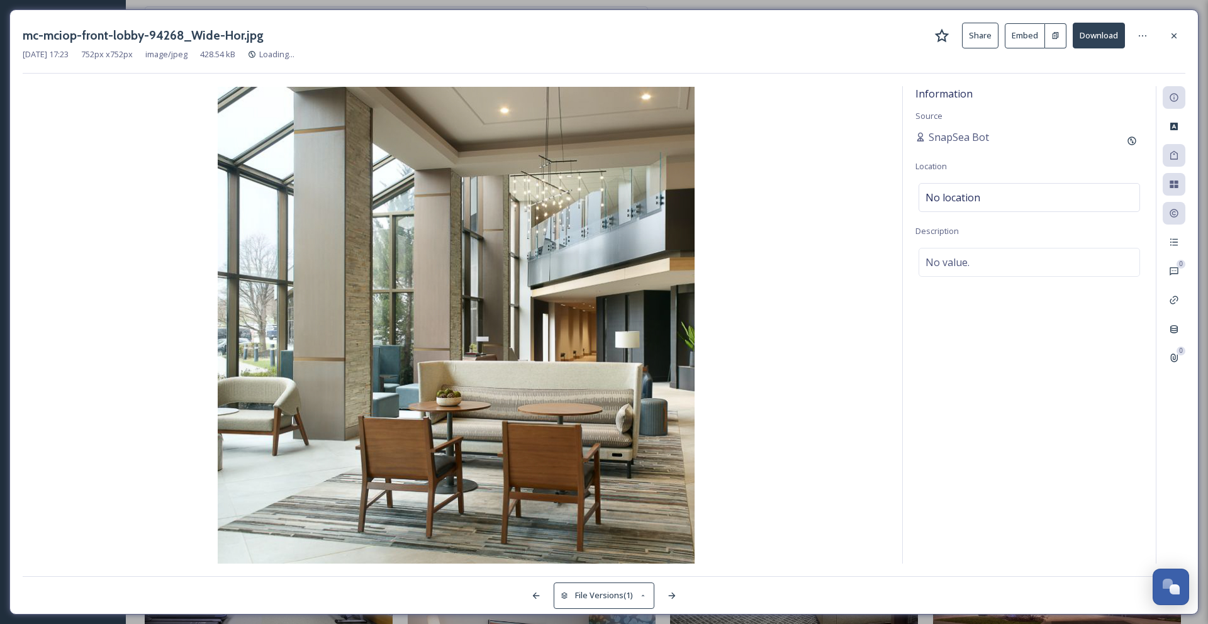
click at [721, 50] on div "[DATE] 17:23 752 px x 752 px image/jpeg 428.54 kB Loading..." at bounding box center [604, 54] width 1163 height 12
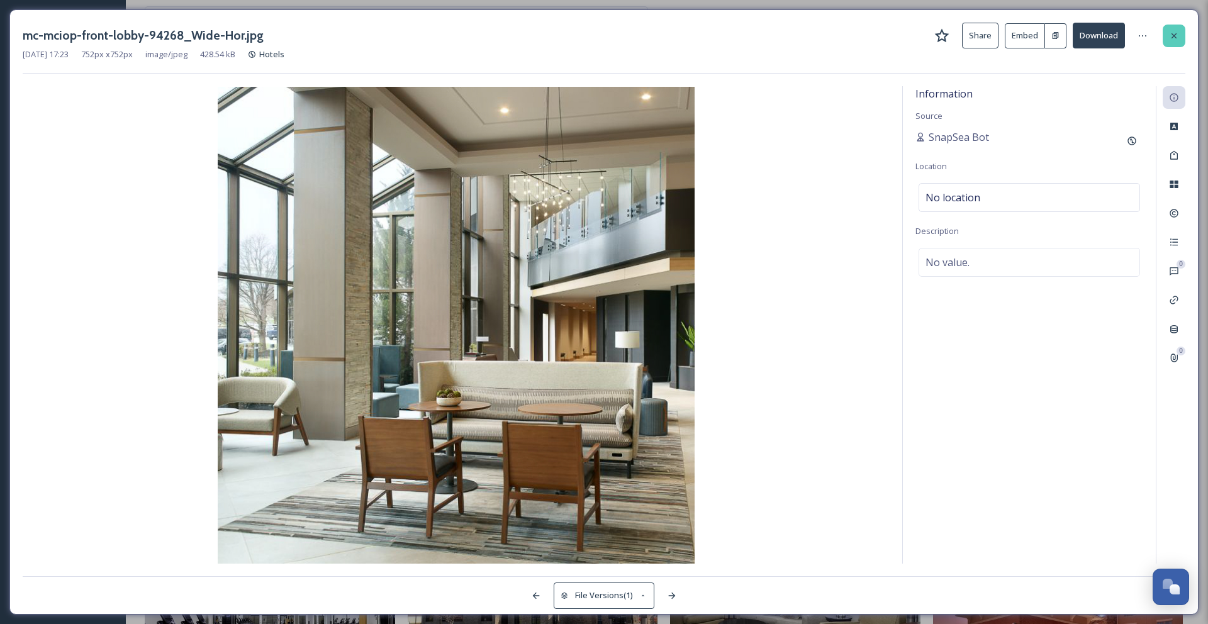
click at [1168, 35] on div at bounding box center [1174, 36] width 23 height 23
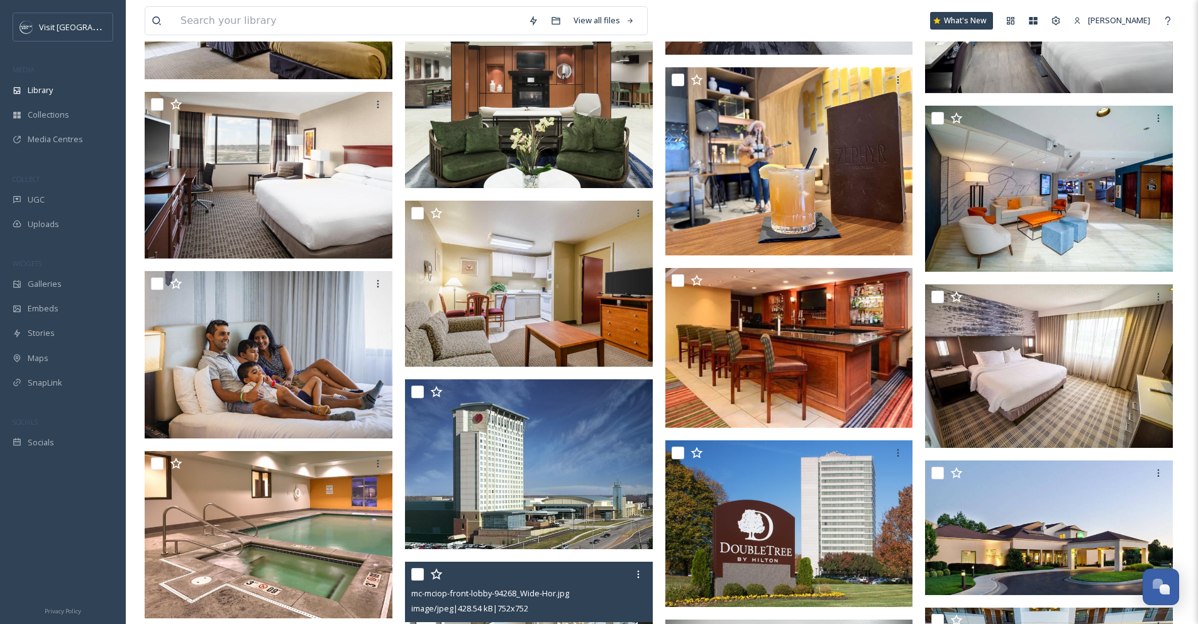
scroll to position [5164, 0]
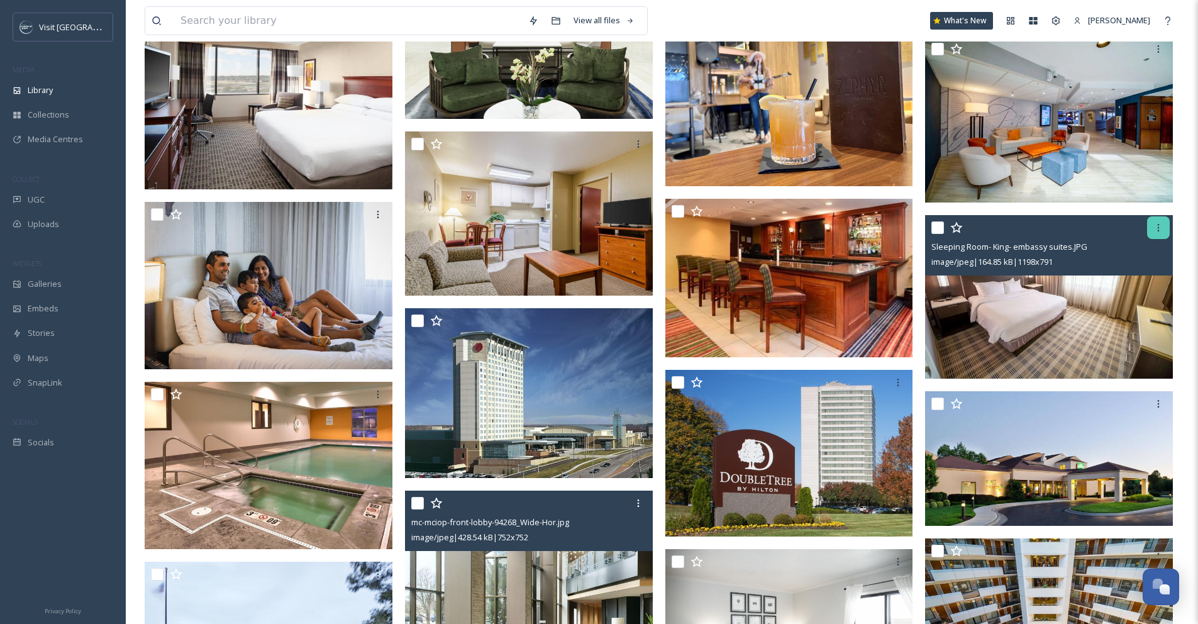
click at [1163, 231] on icon at bounding box center [1159, 228] width 10 height 10
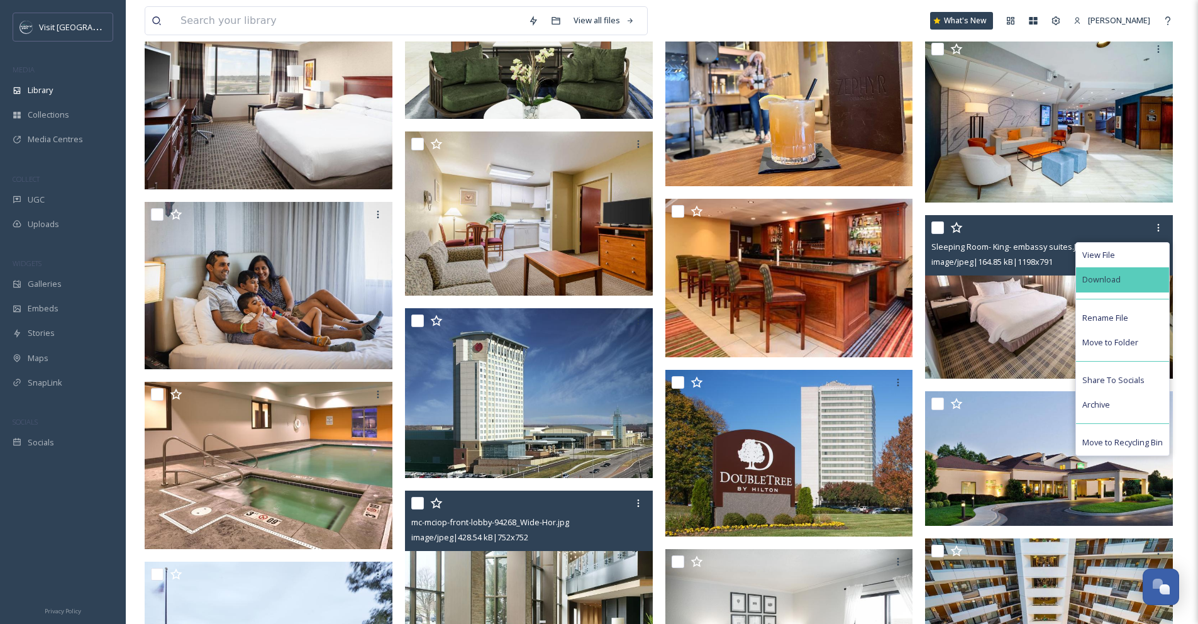
click at [1142, 278] on div "Download" at bounding box center [1122, 279] width 93 height 25
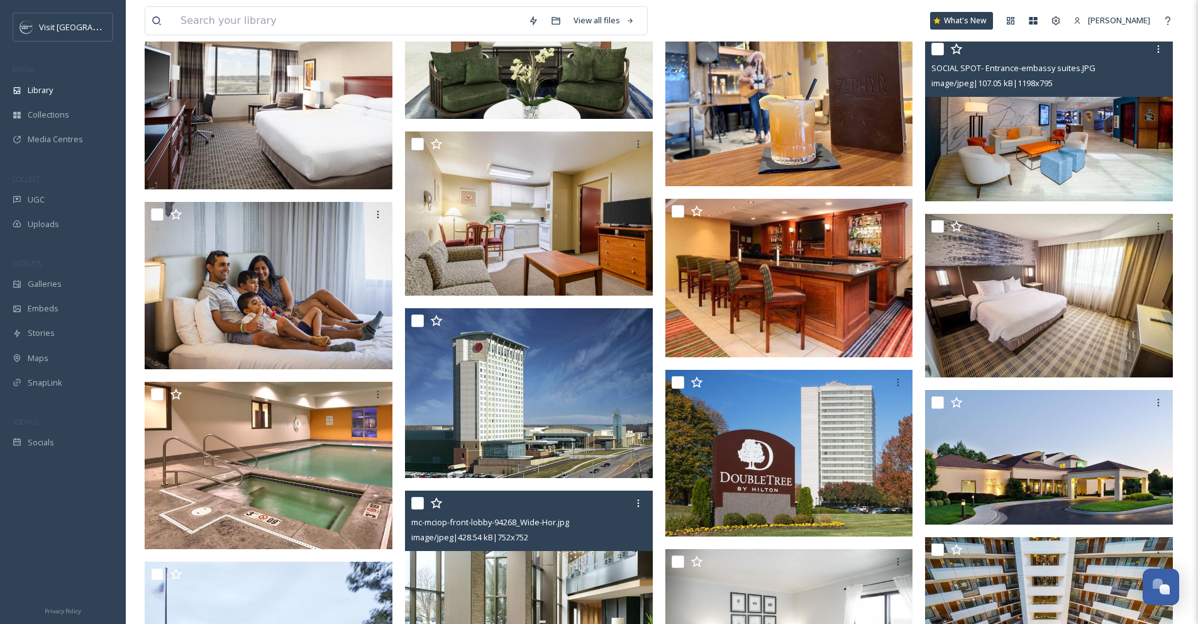
click at [932, 182] on img at bounding box center [1049, 118] width 248 height 165
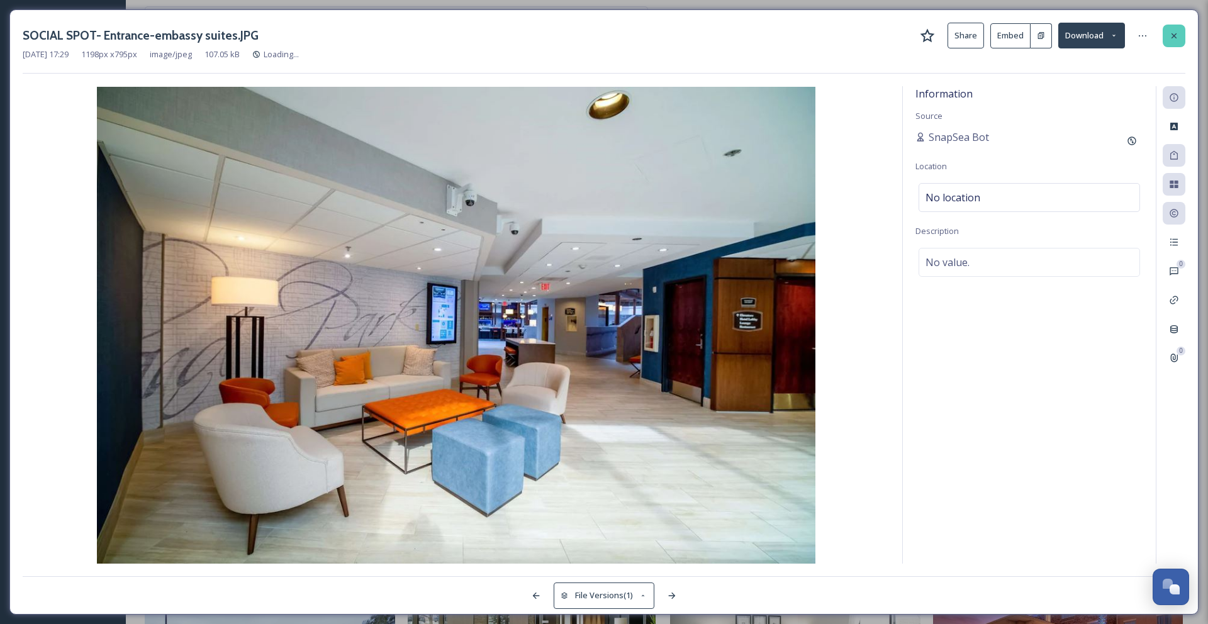
click at [1175, 38] on icon at bounding box center [1174, 36] width 10 height 10
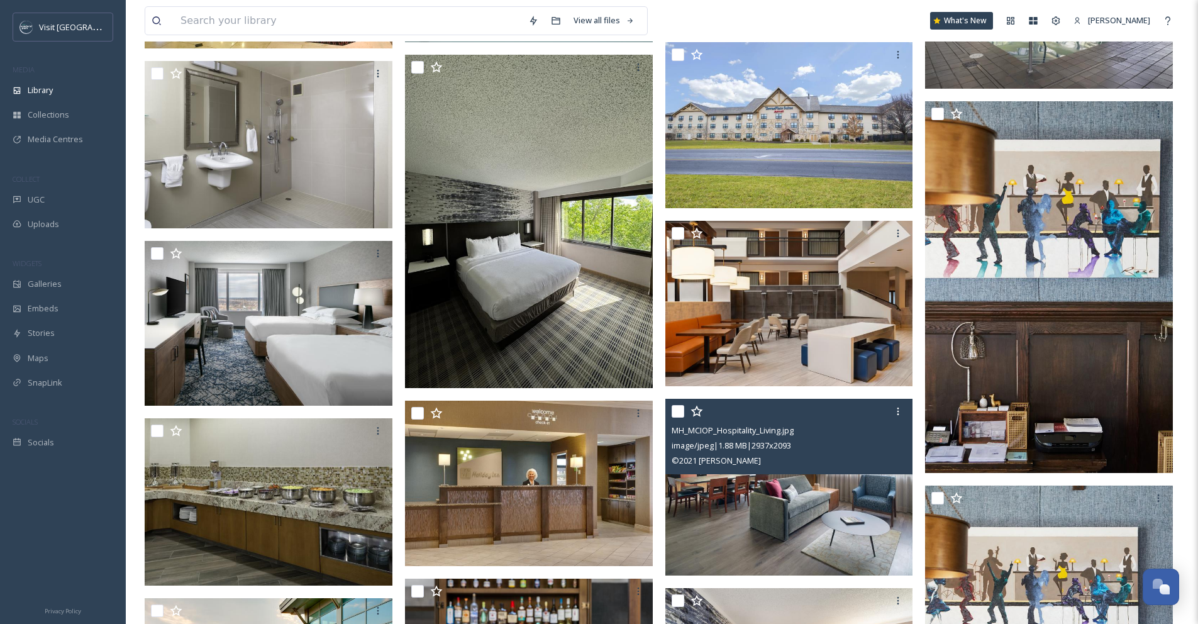
scroll to position [835, 0]
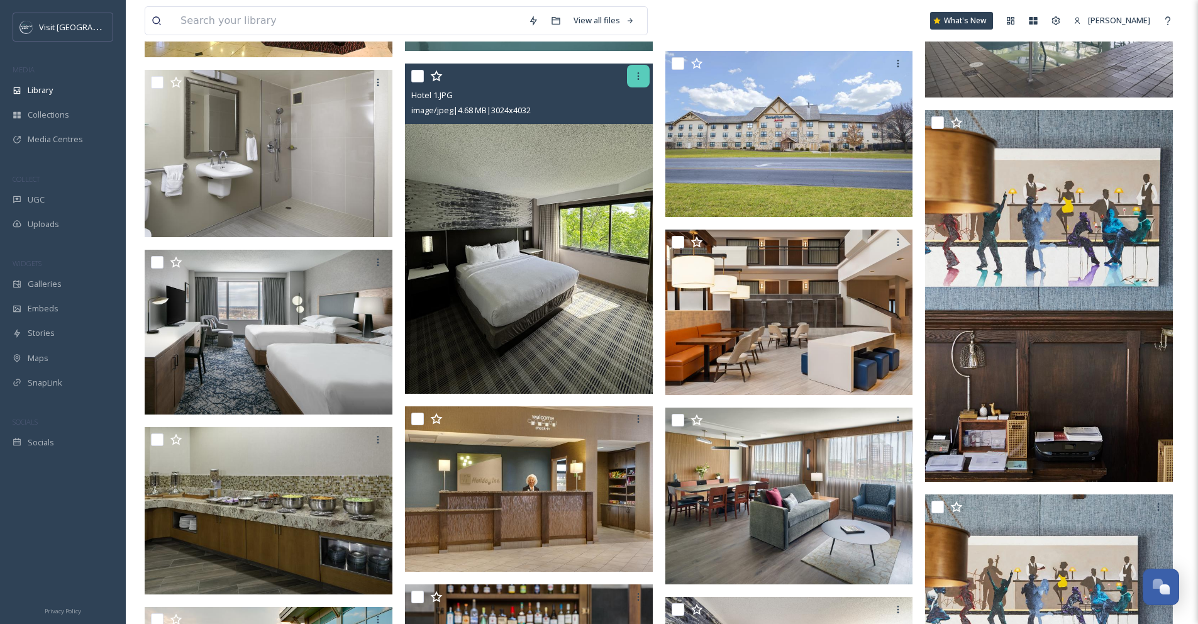
click at [640, 81] on div at bounding box center [638, 76] width 23 height 23
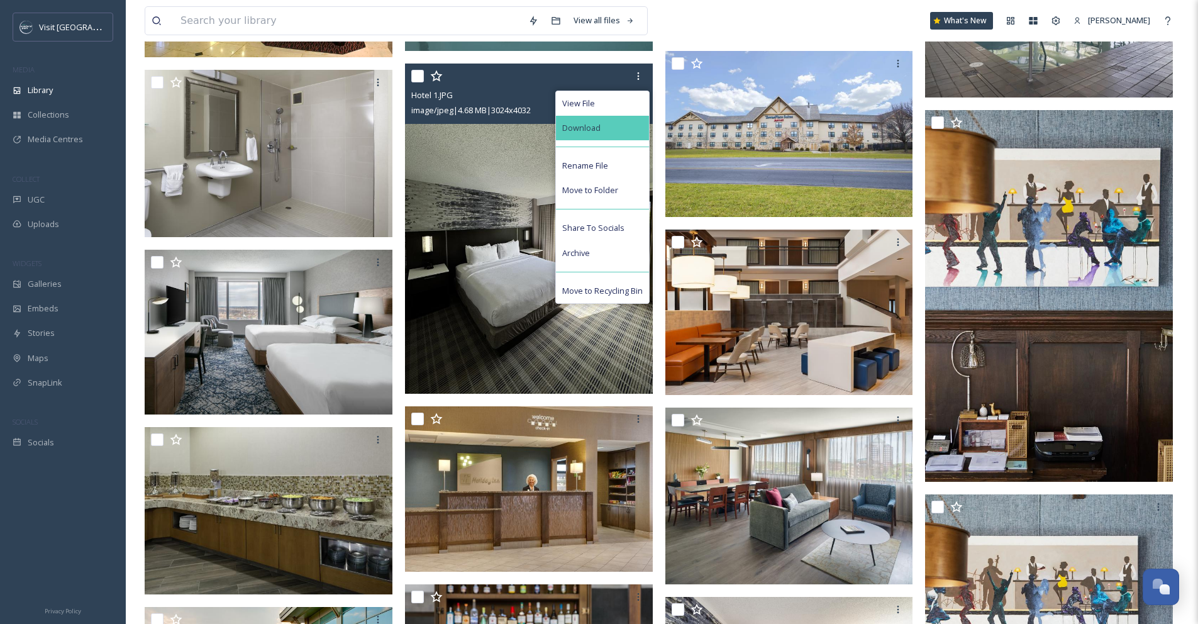
click at [614, 136] on div "Download" at bounding box center [602, 128] width 93 height 25
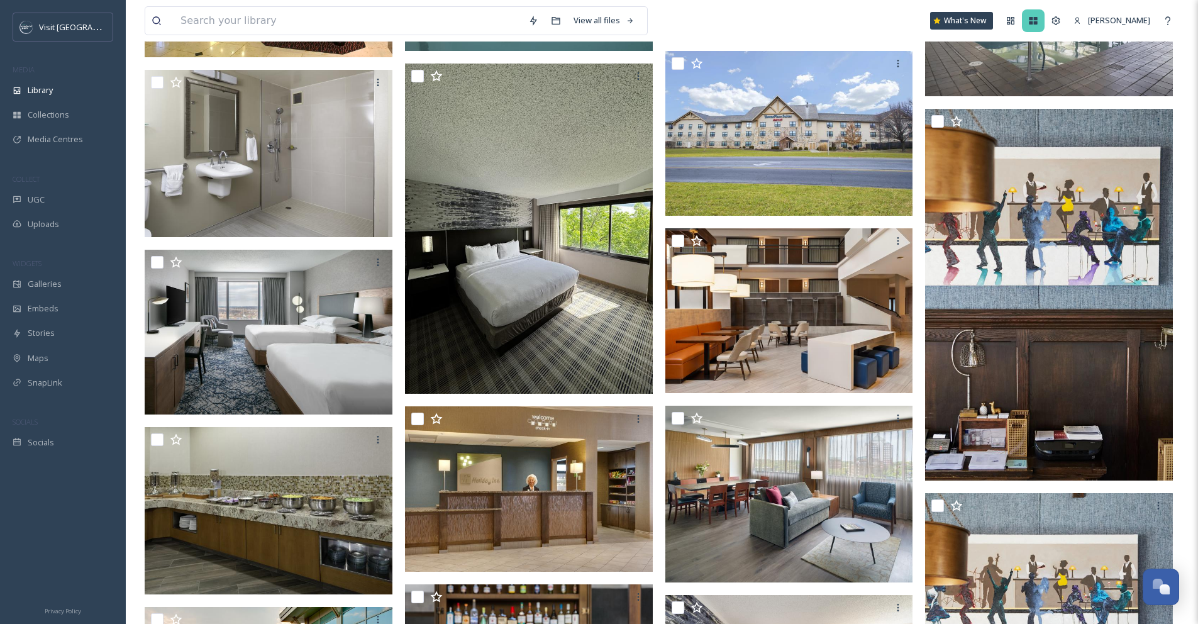
click at [1029, 20] on div at bounding box center [1033, 20] width 23 height 23
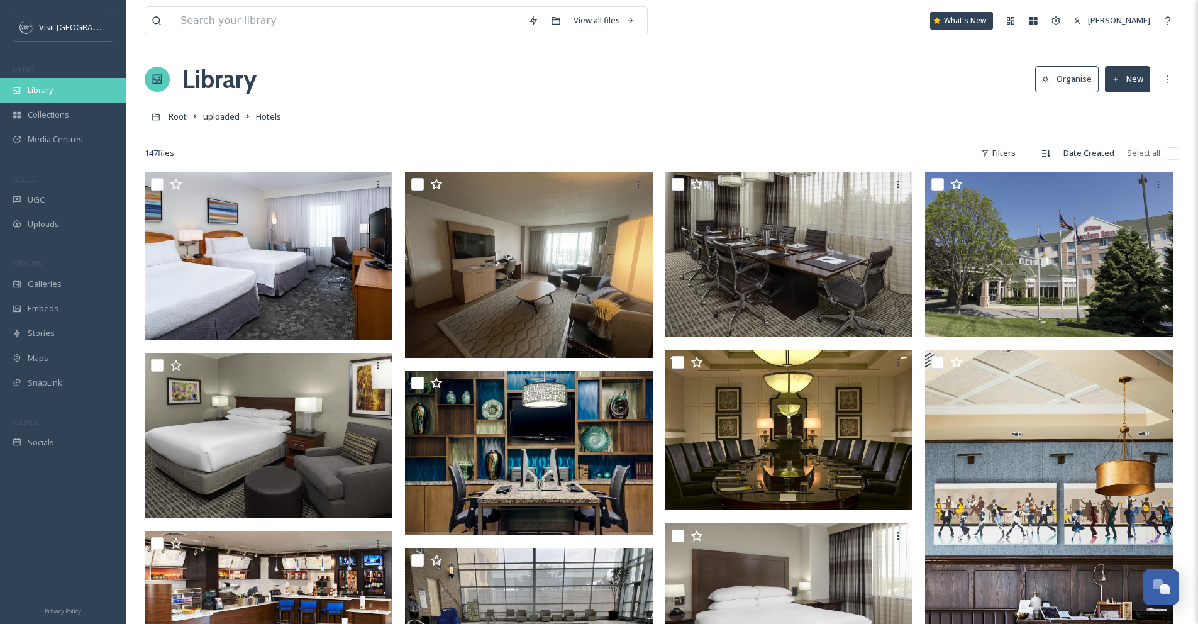
click at [28, 89] on span "Library" at bounding box center [40, 90] width 25 height 12
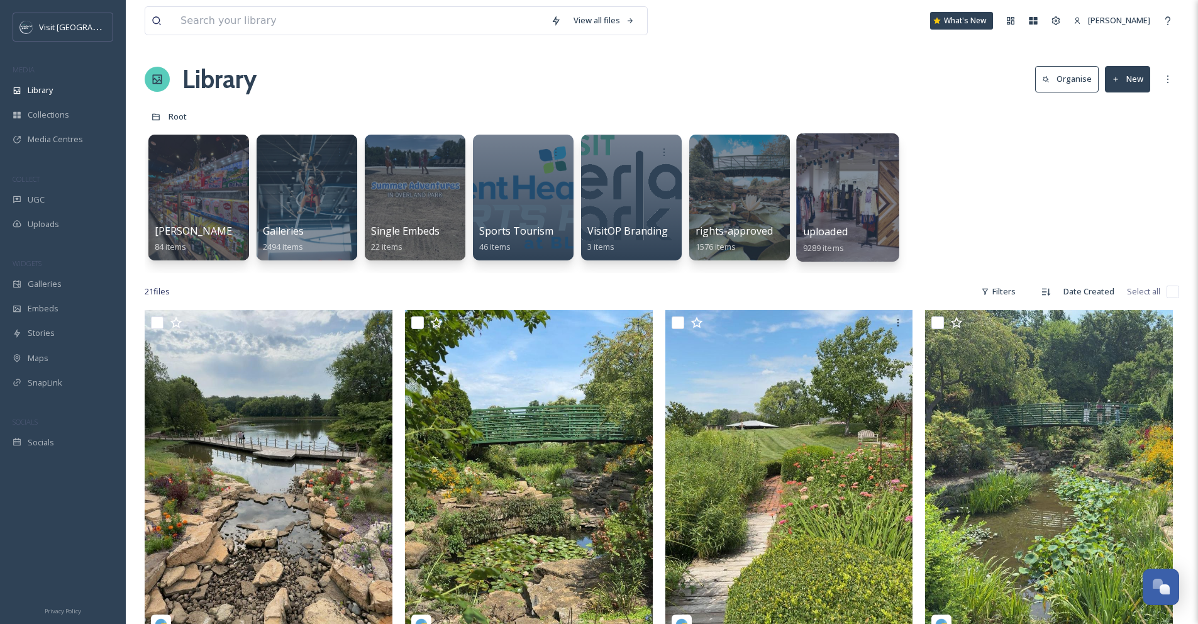
click at [834, 204] on div at bounding box center [847, 197] width 103 height 128
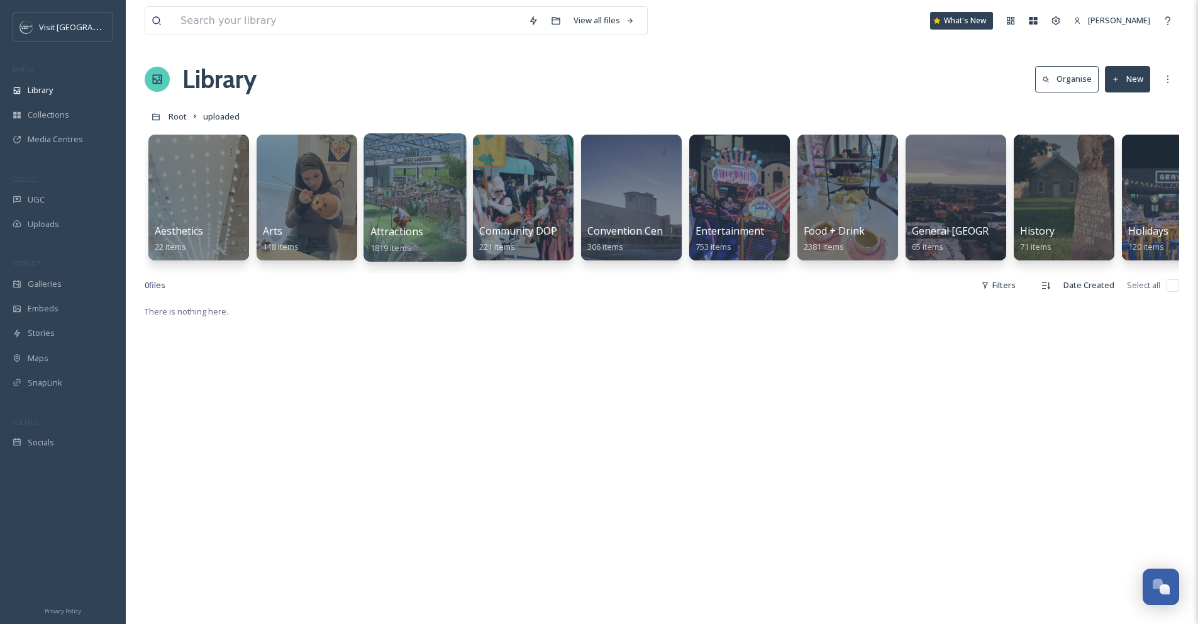
click at [427, 204] on div at bounding box center [415, 197] width 103 height 128
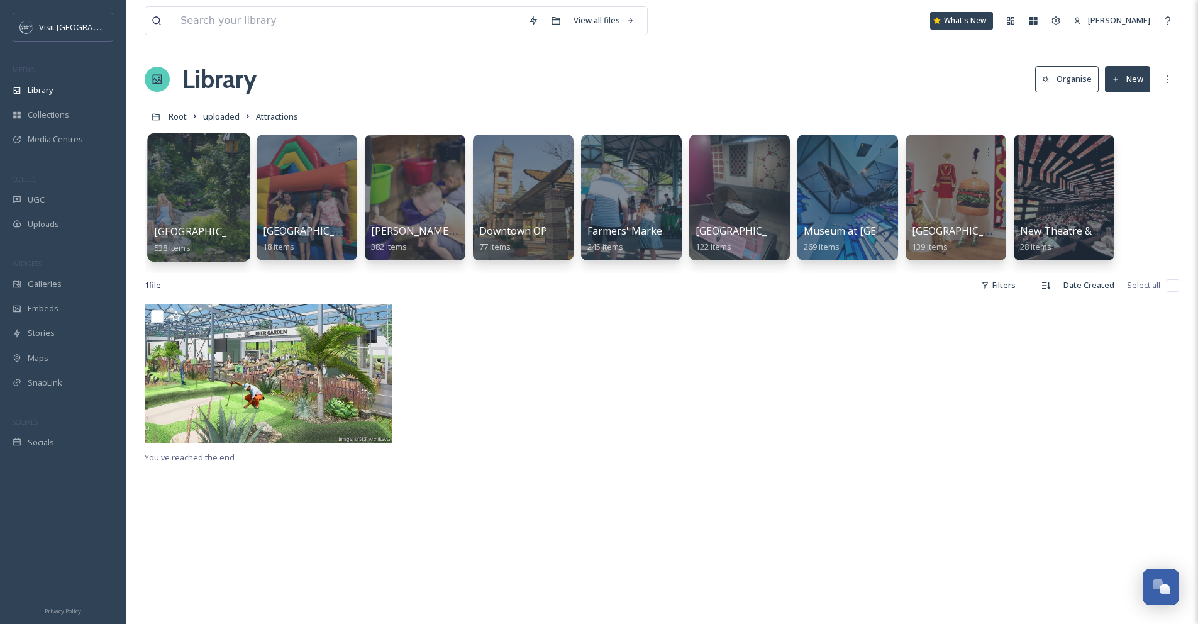
click at [231, 194] on div at bounding box center [198, 197] width 103 height 128
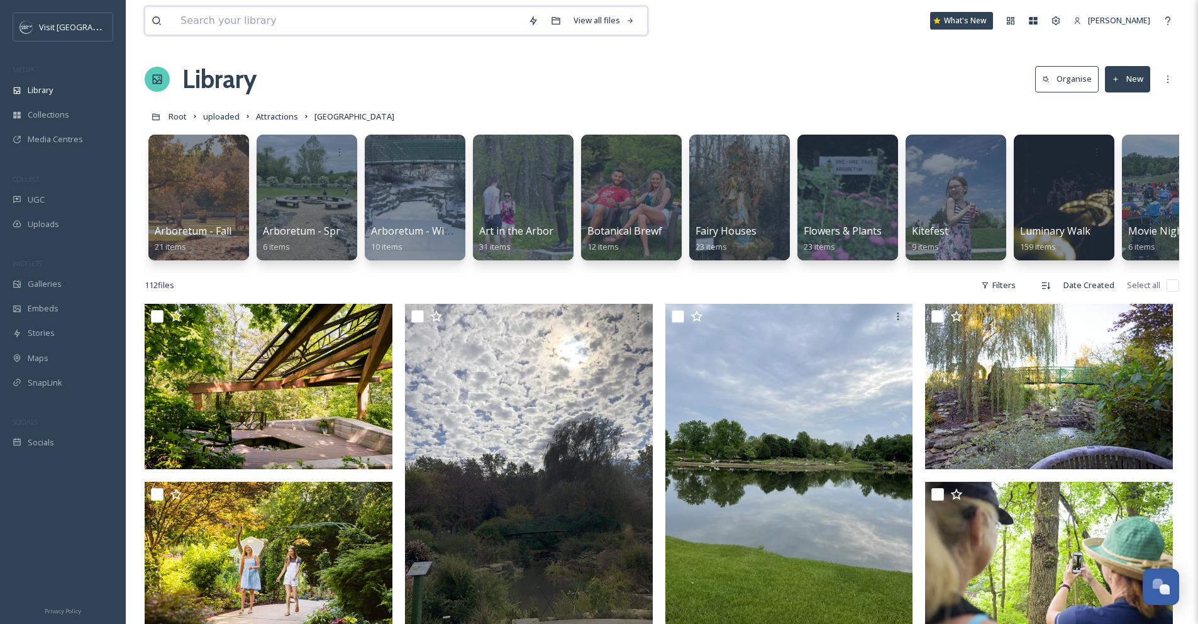
click at [186, 27] on input at bounding box center [348, 21] width 348 height 28
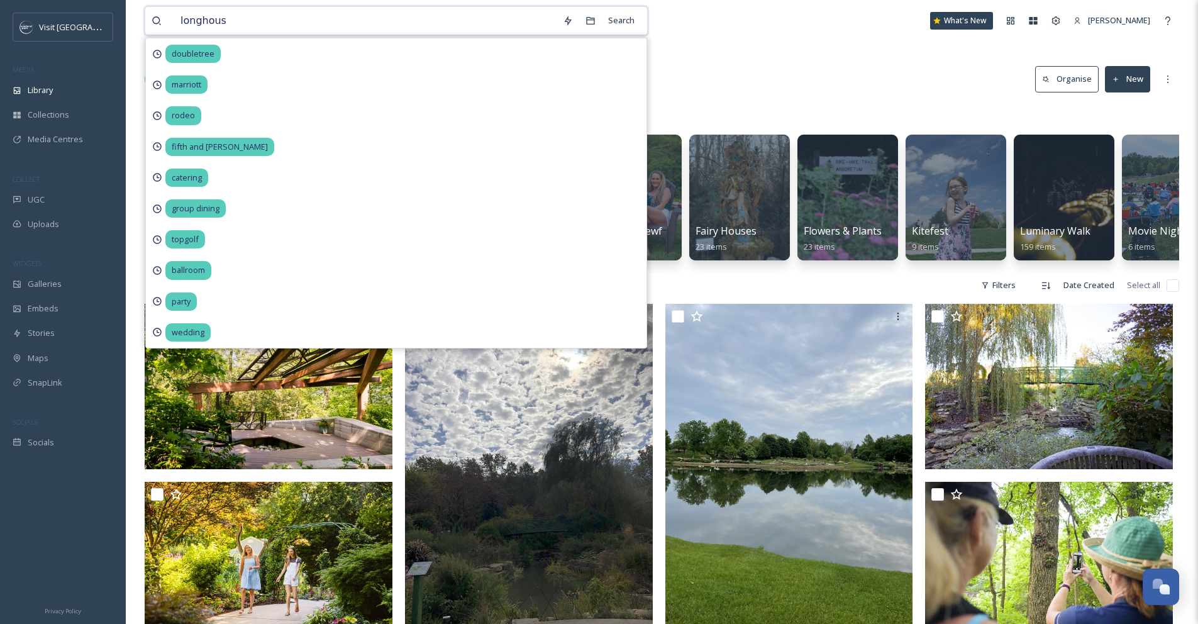
type input "longhouse"
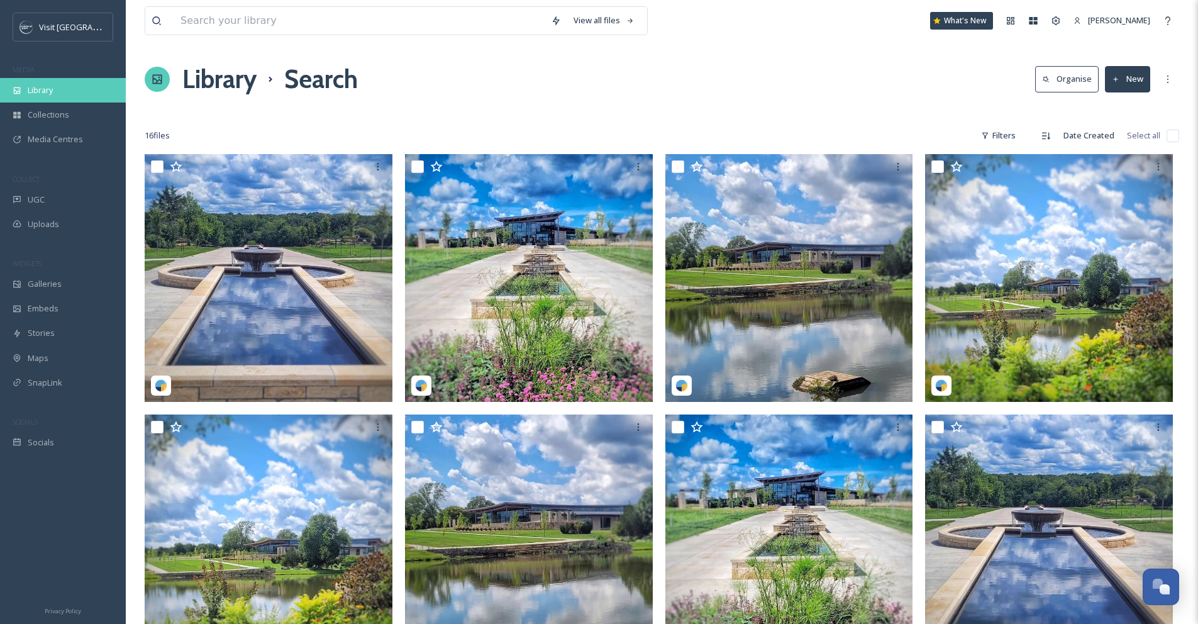
click at [46, 97] on div "Library" at bounding box center [63, 90] width 126 height 25
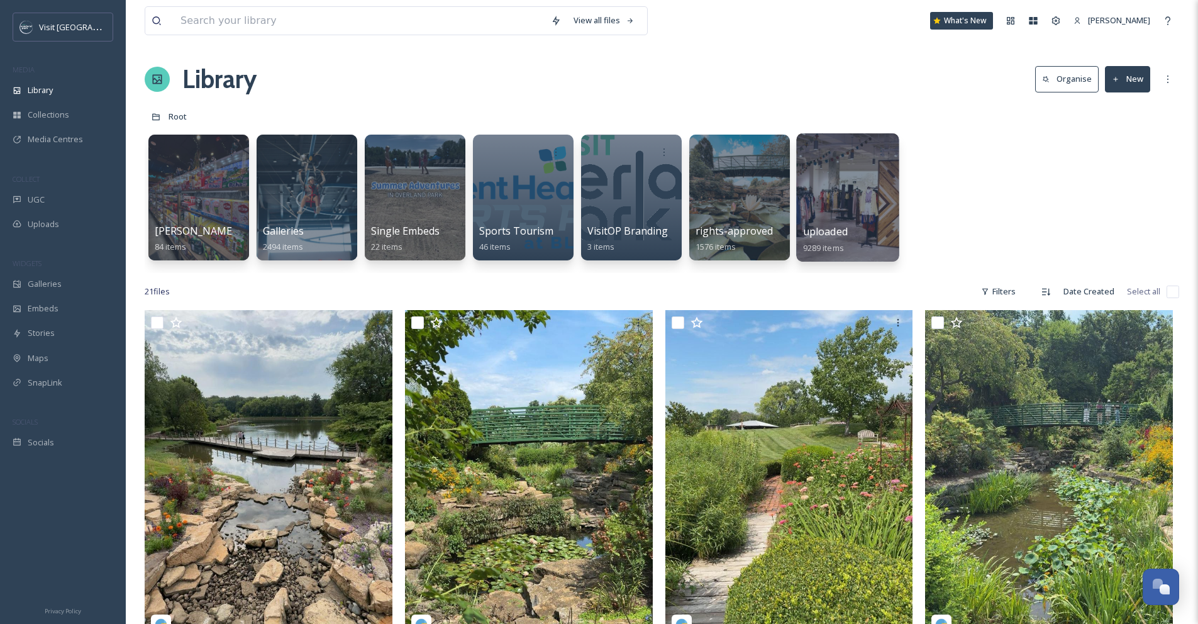
click at [846, 143] on div at bounding box center [848, 151] width 90 height 23
click at [856, 171] on div at bounding box center [847, 197] width 103 height 128
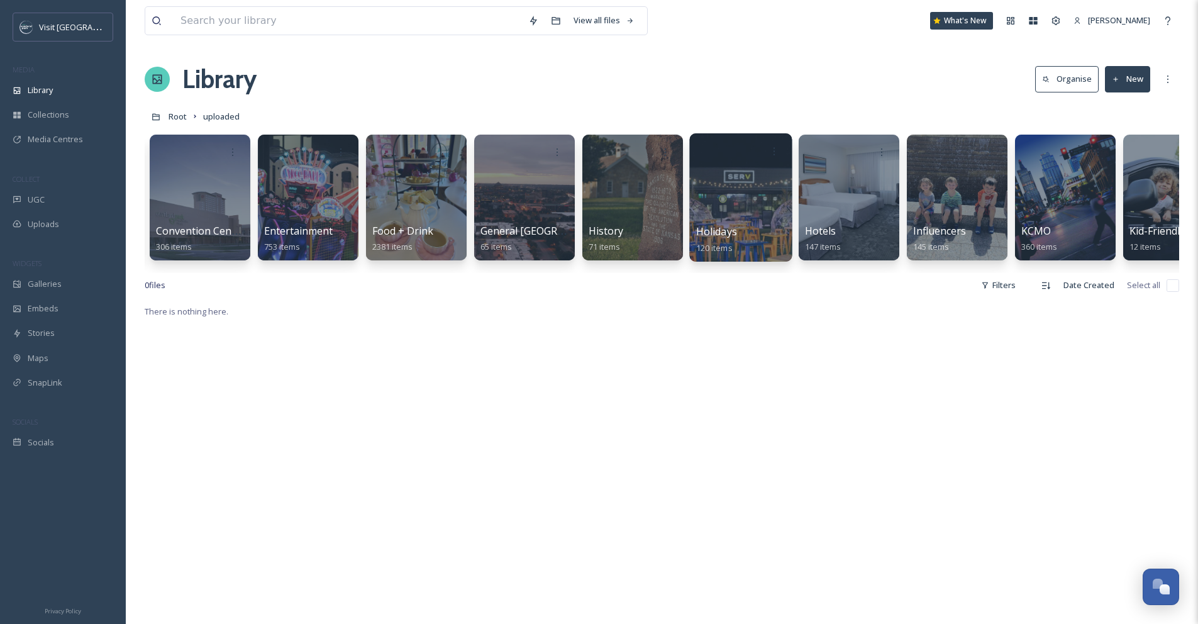
scroll to position [0, 435]
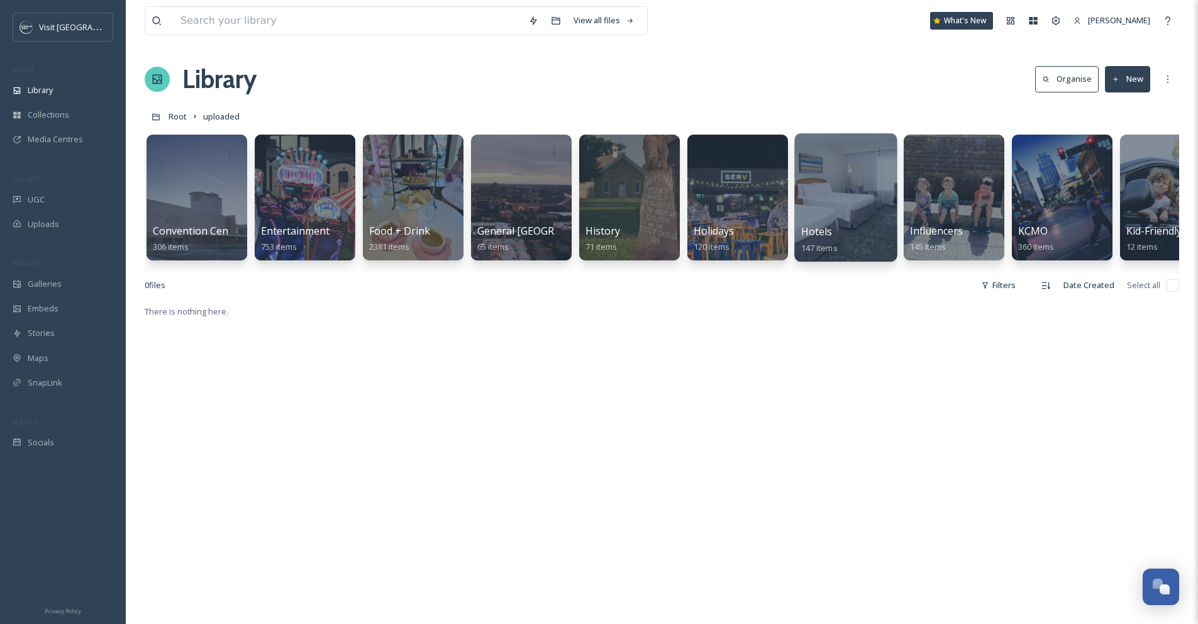
click at [815, 170] on div at bounding box center [846, 197] width 103 height 128
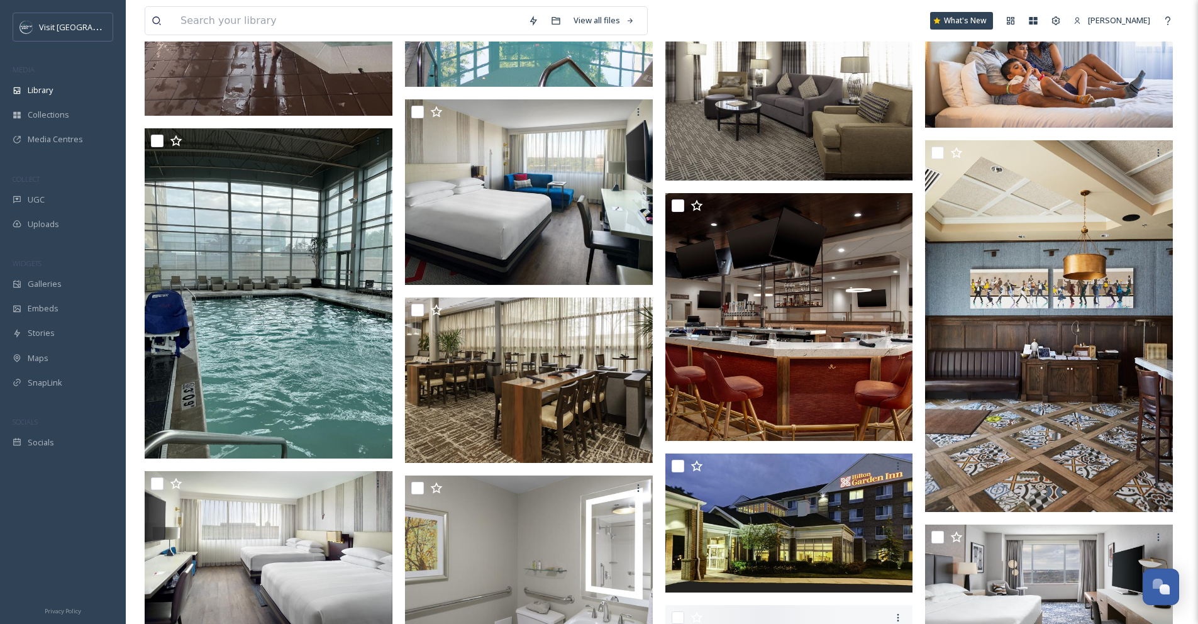
scroll to position [3254, 0]
